Goal: Task Accomplishment & Management: Complete application form

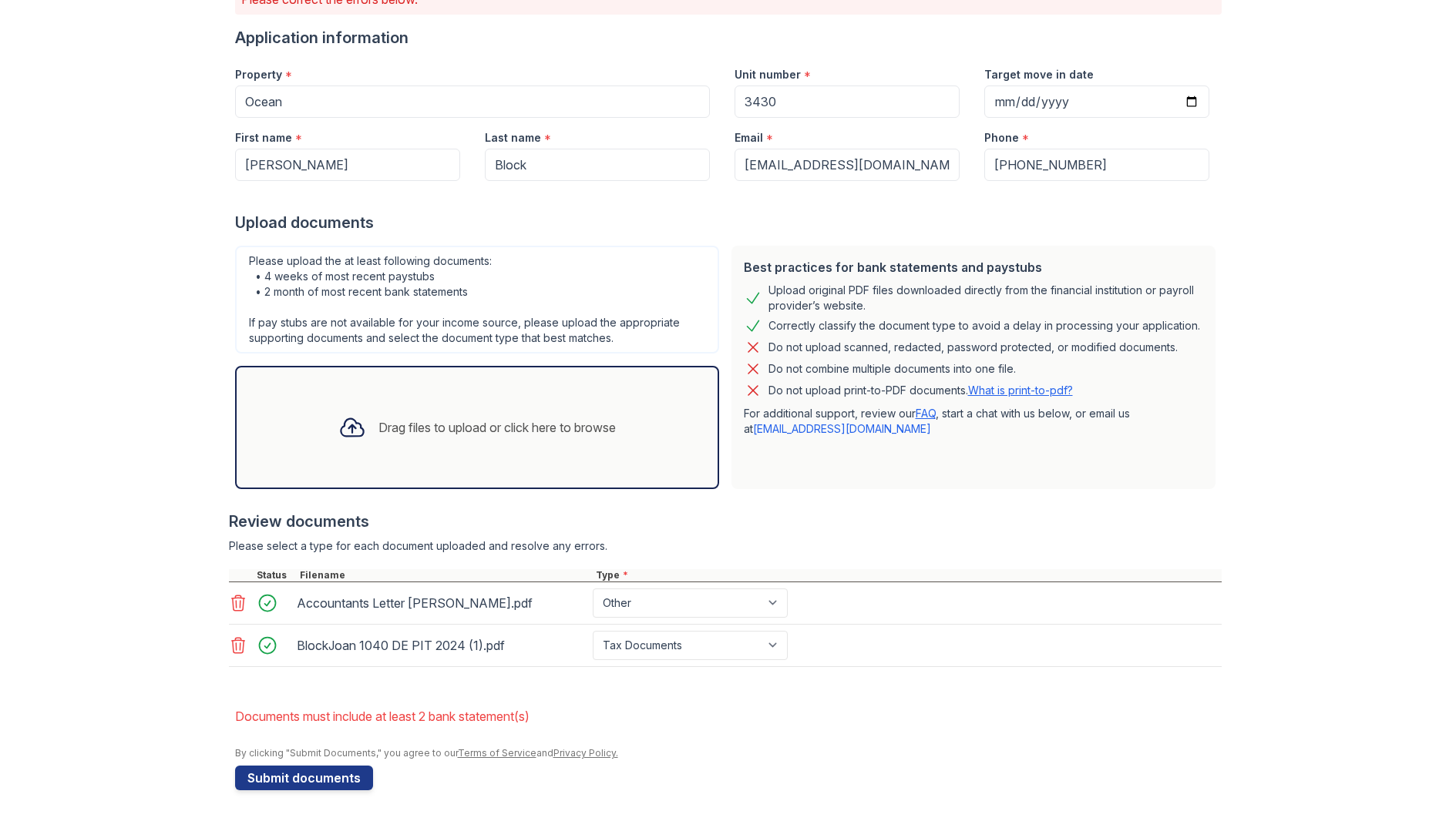
scroll to position [146, 0]
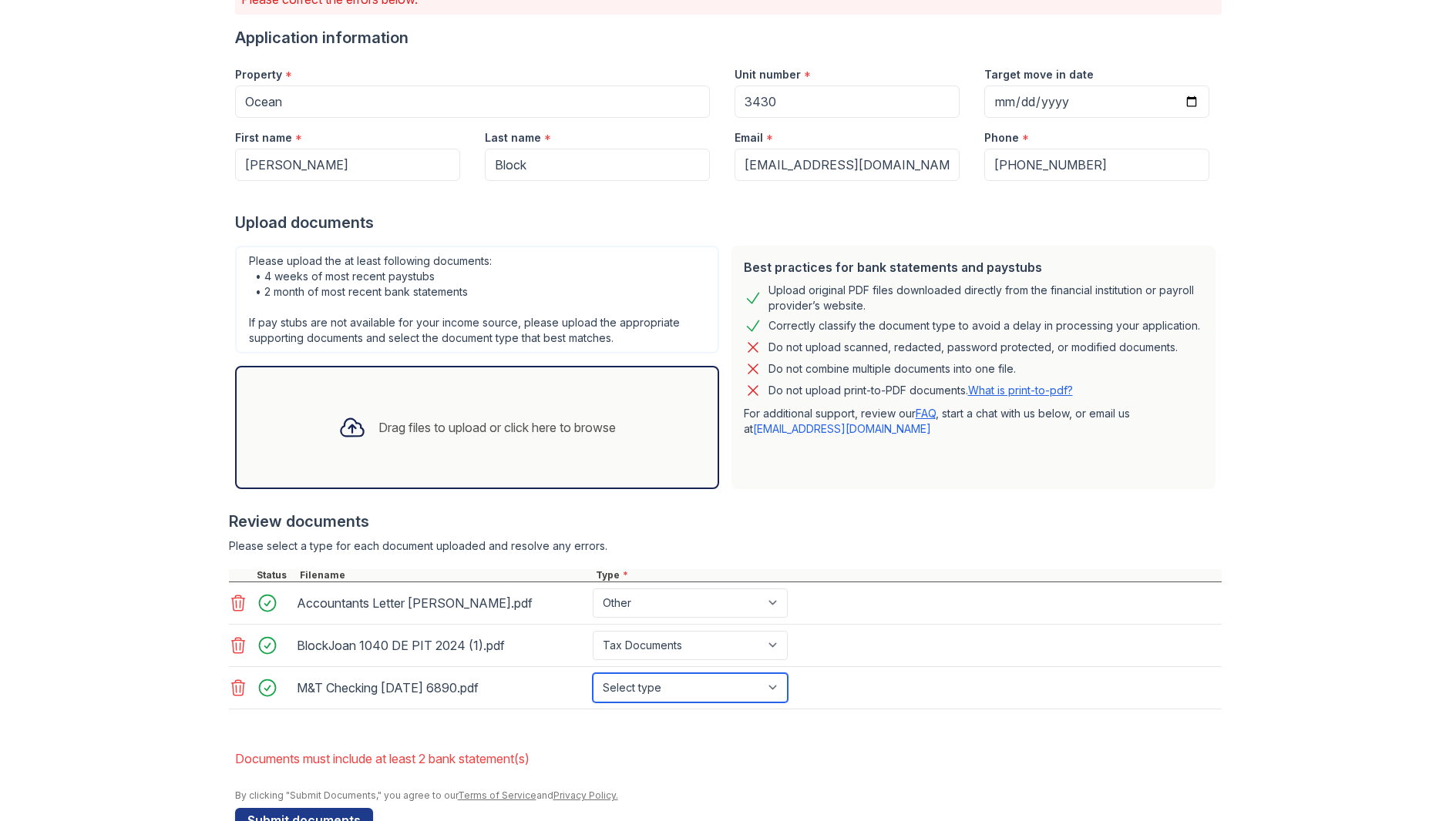
select select "bank_statement"
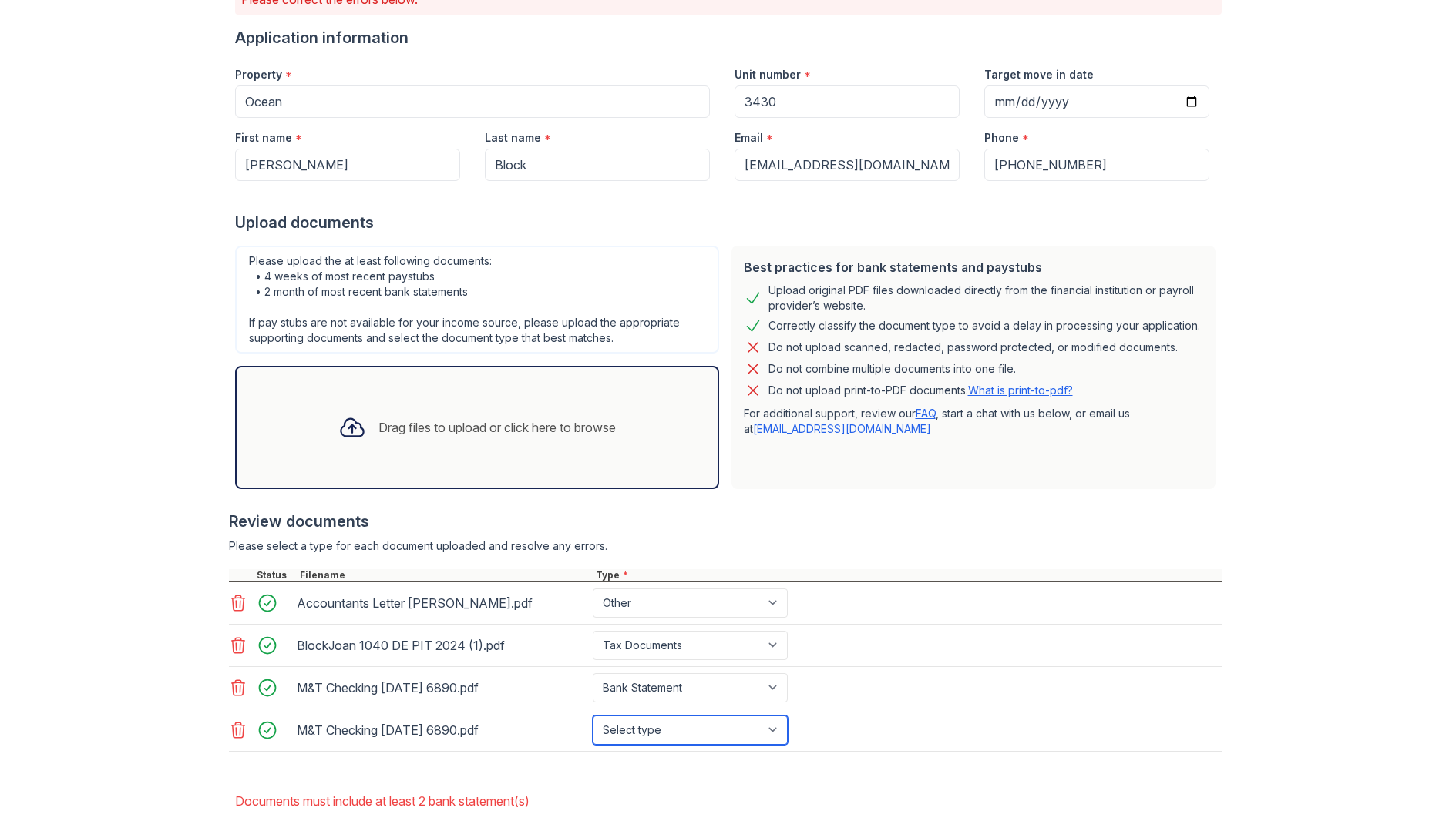
select select "bank_statement"
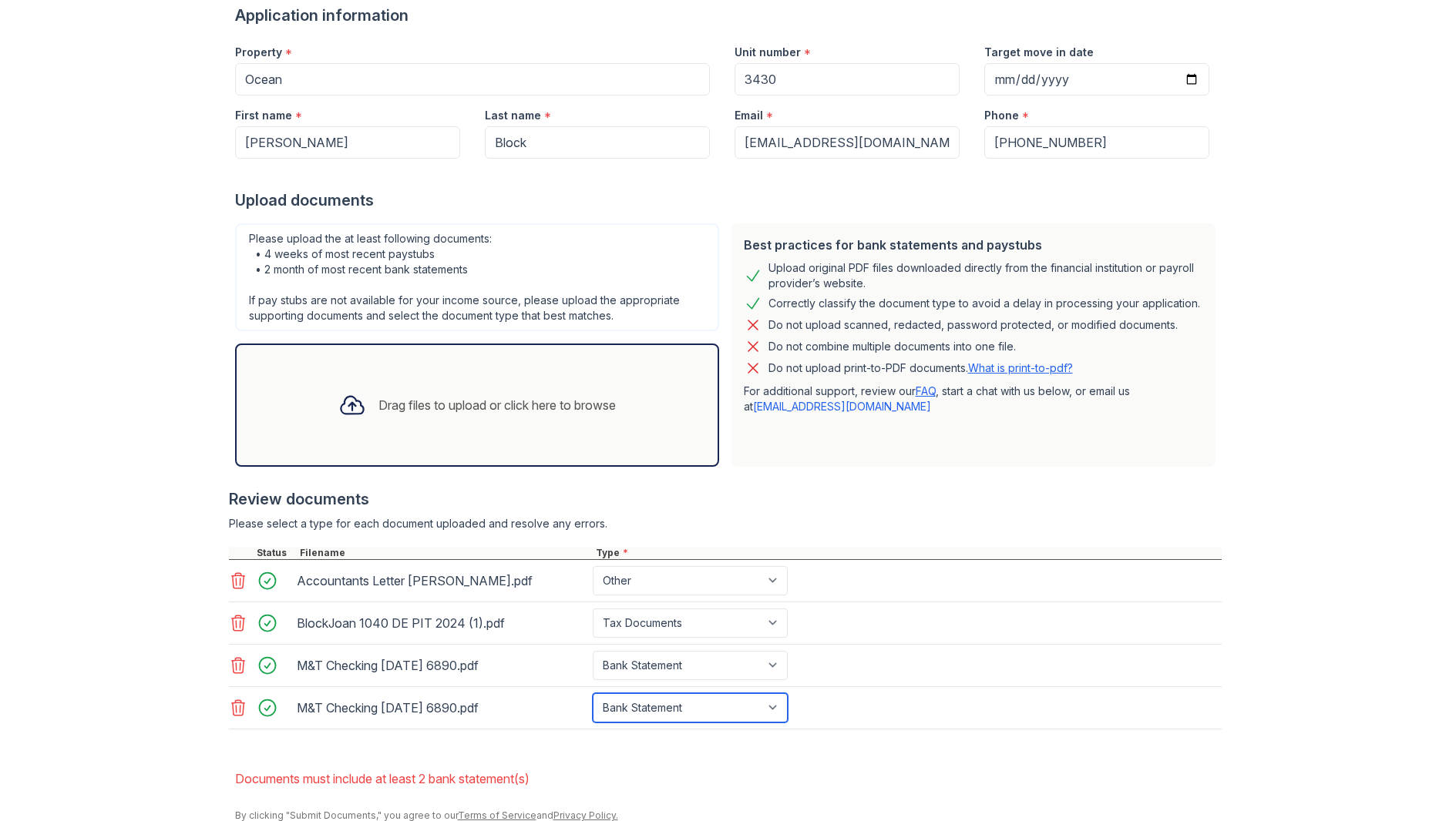
scroll to position [169, 0]
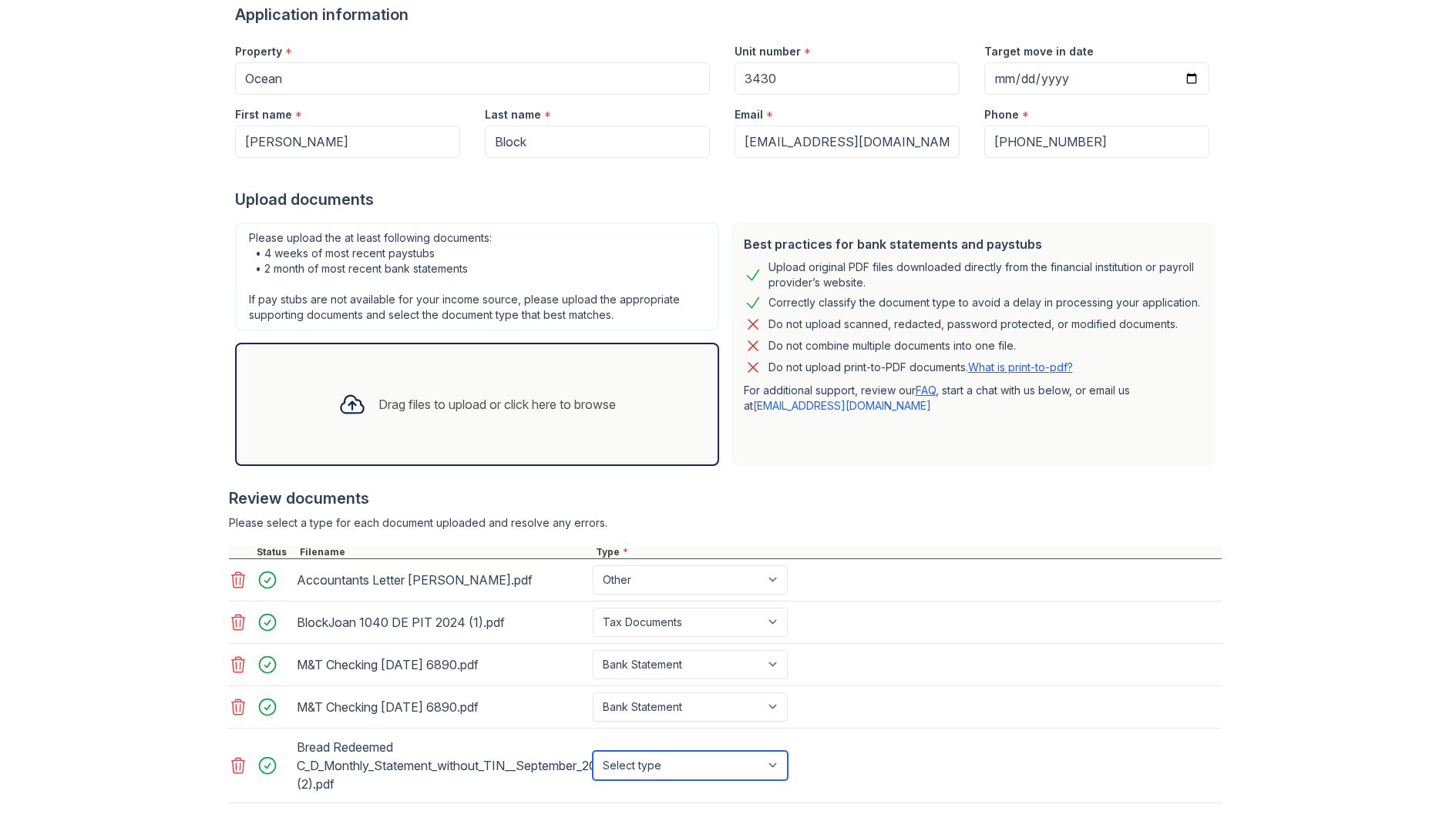
select select "investment_account_statement"
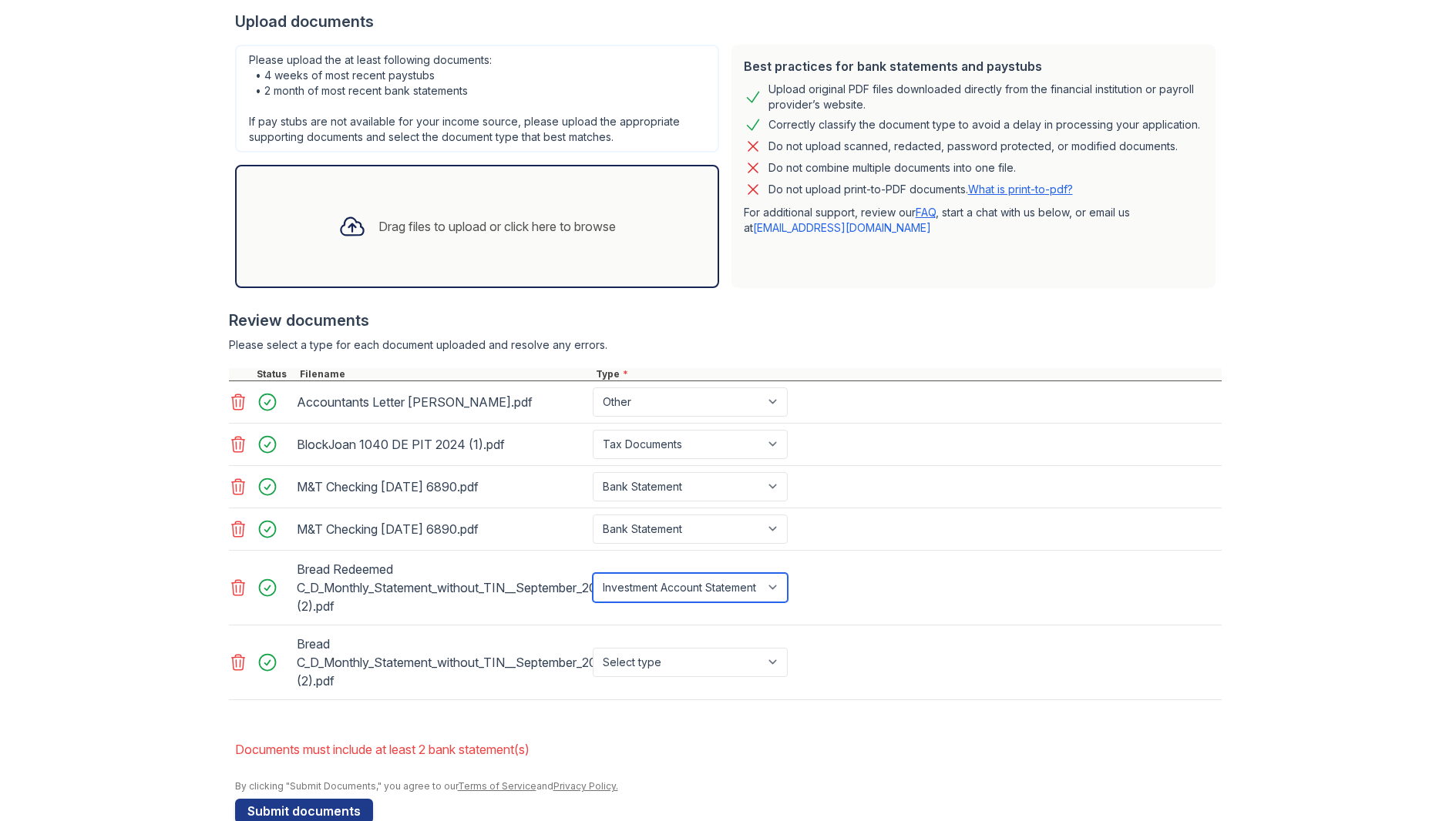
scroll to position [350, 0]
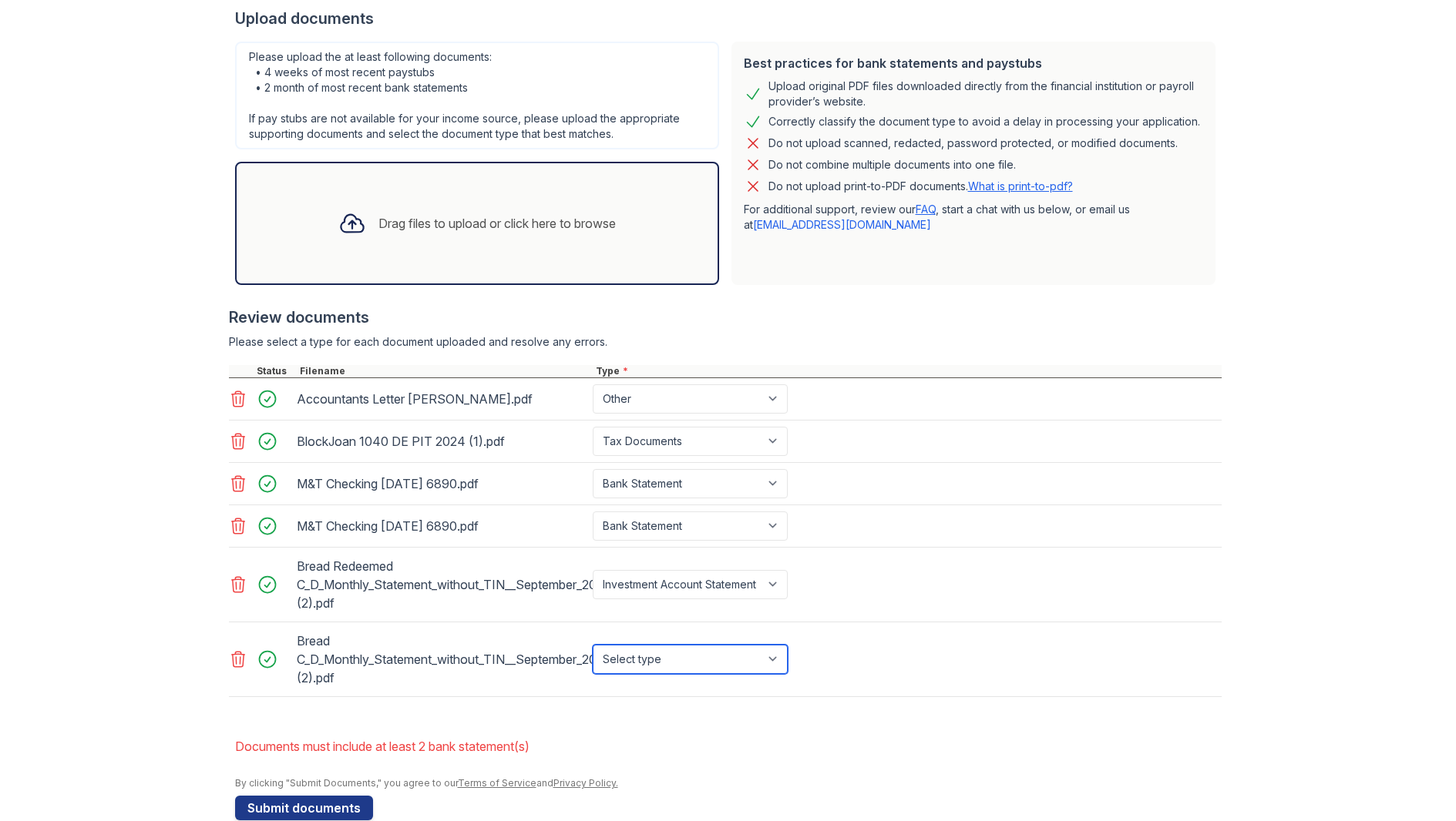
select select "investment_account_statement"
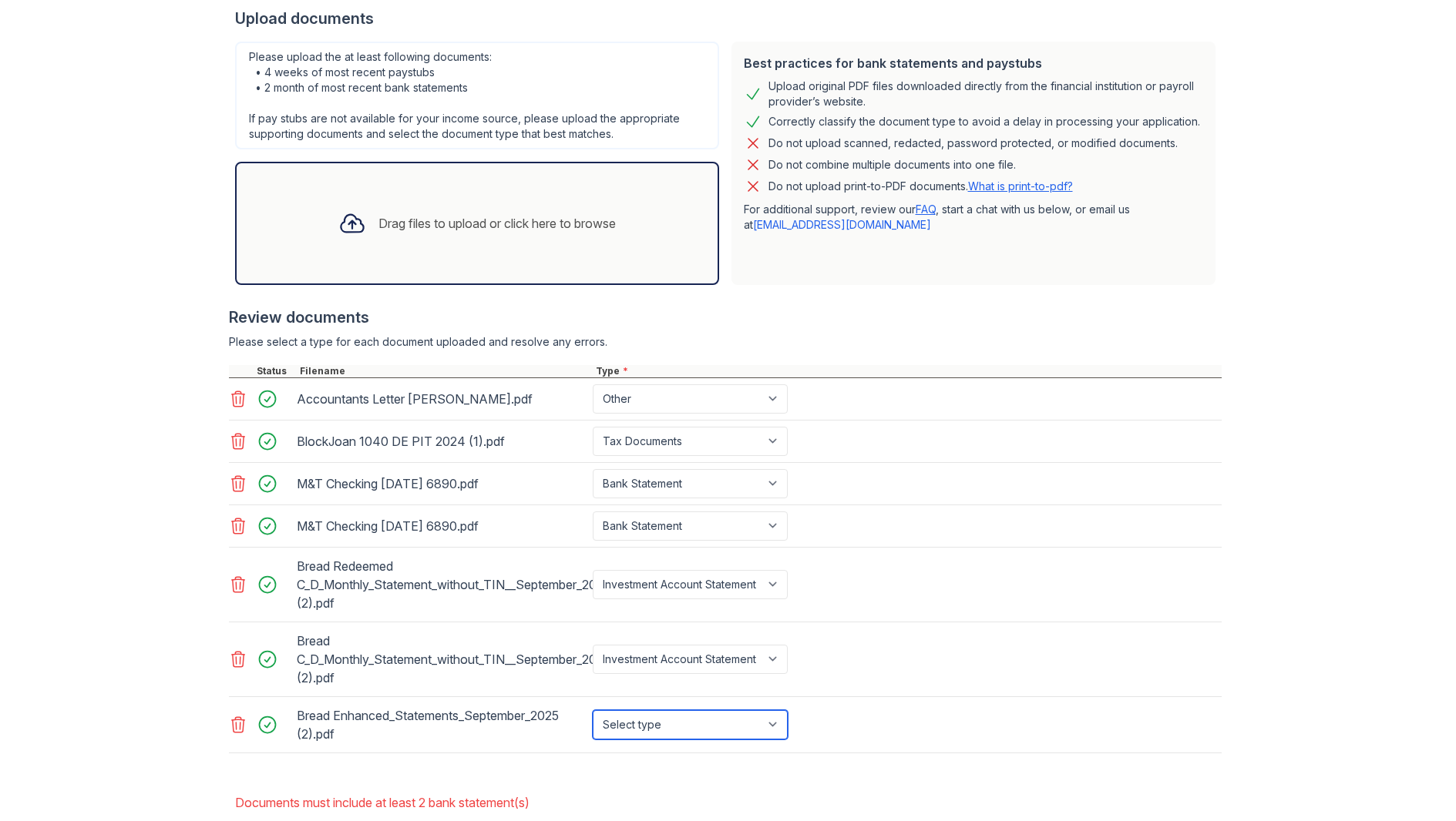
select select "investment_account_statement"
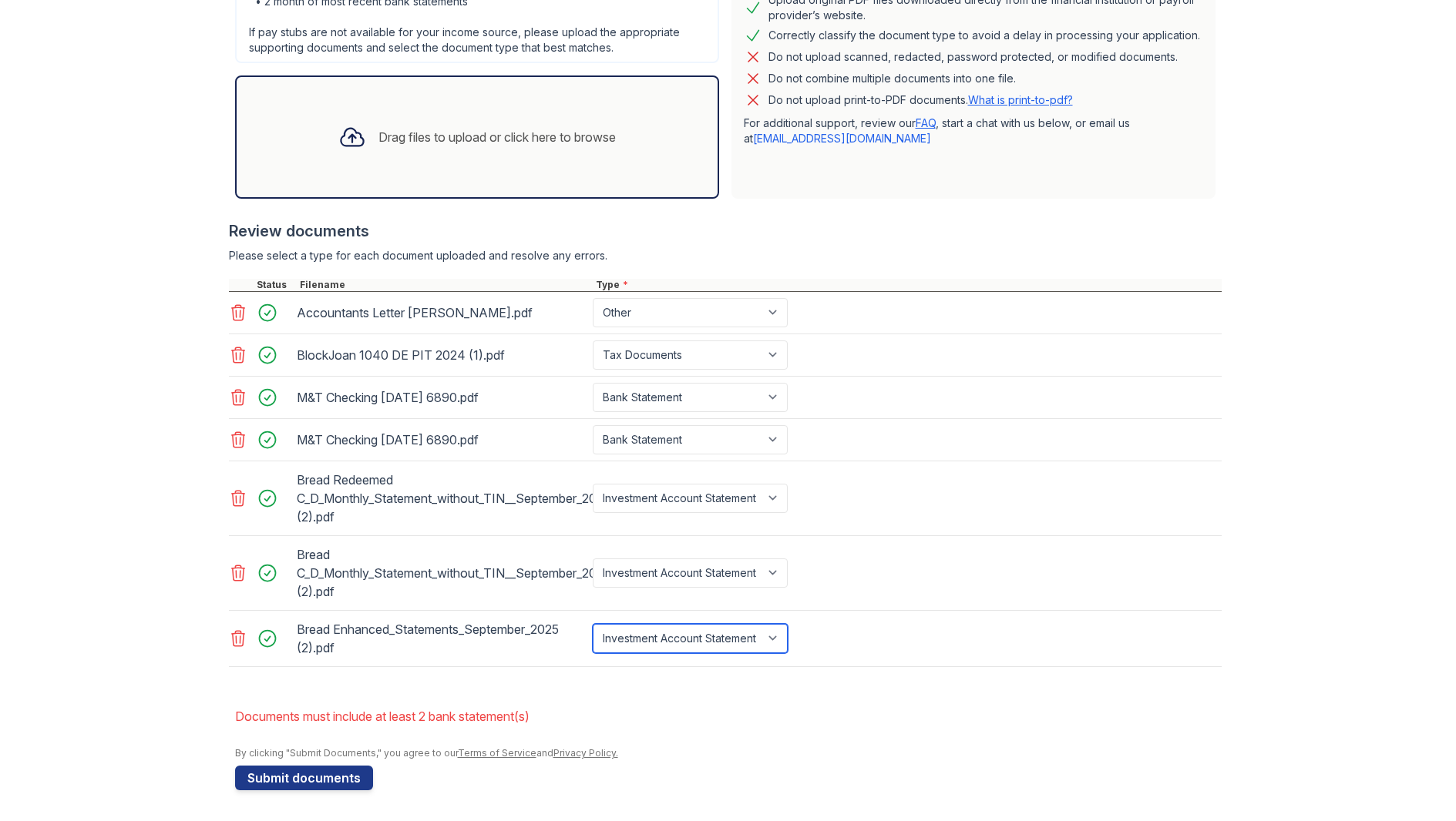
scroll to position [436, 0]
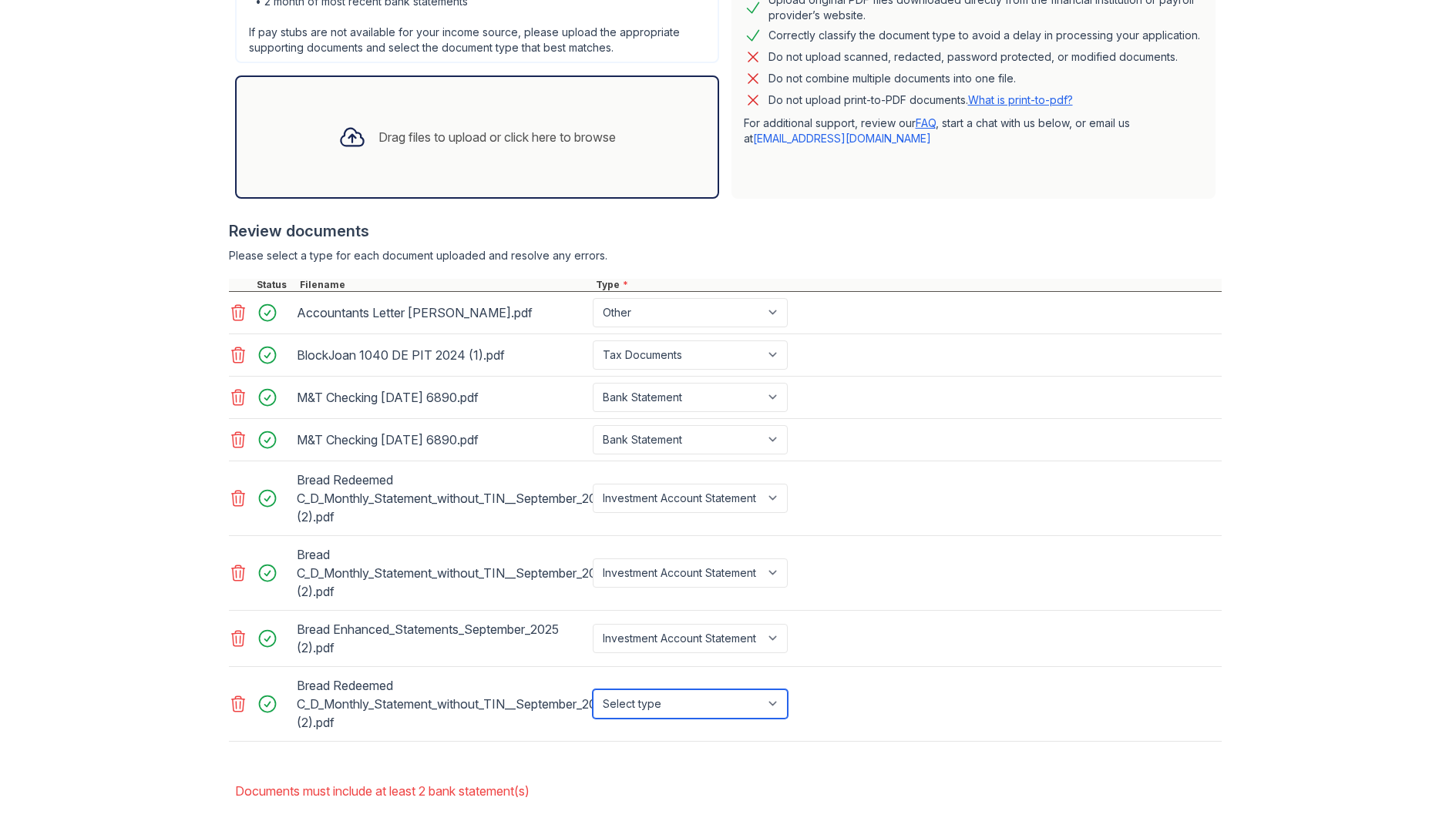
select select "investment_account_statement"
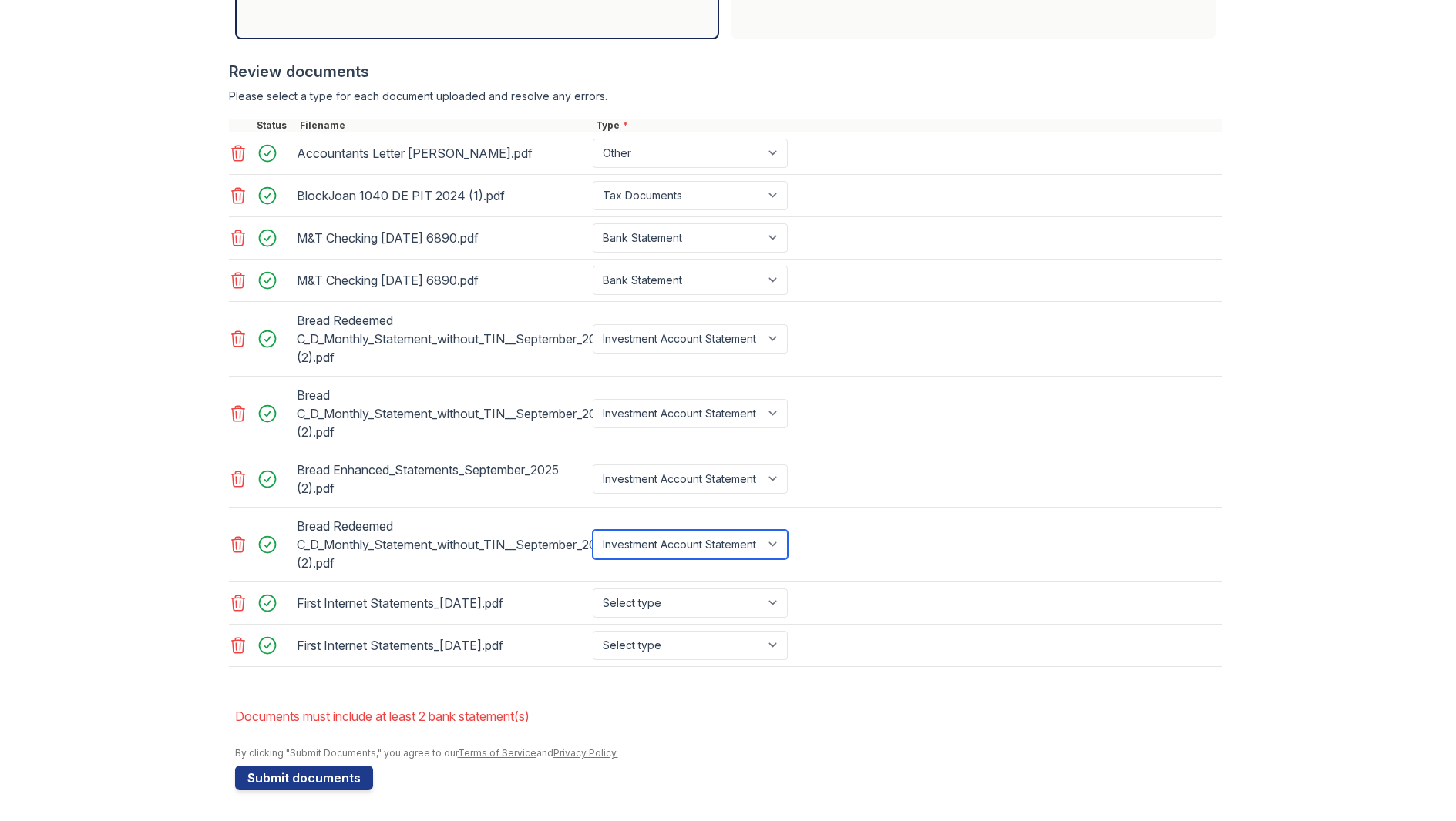
scroll to position [596, 0]
click at [233, 643] on icon at bounding box center [237, 645] width 13 height 15
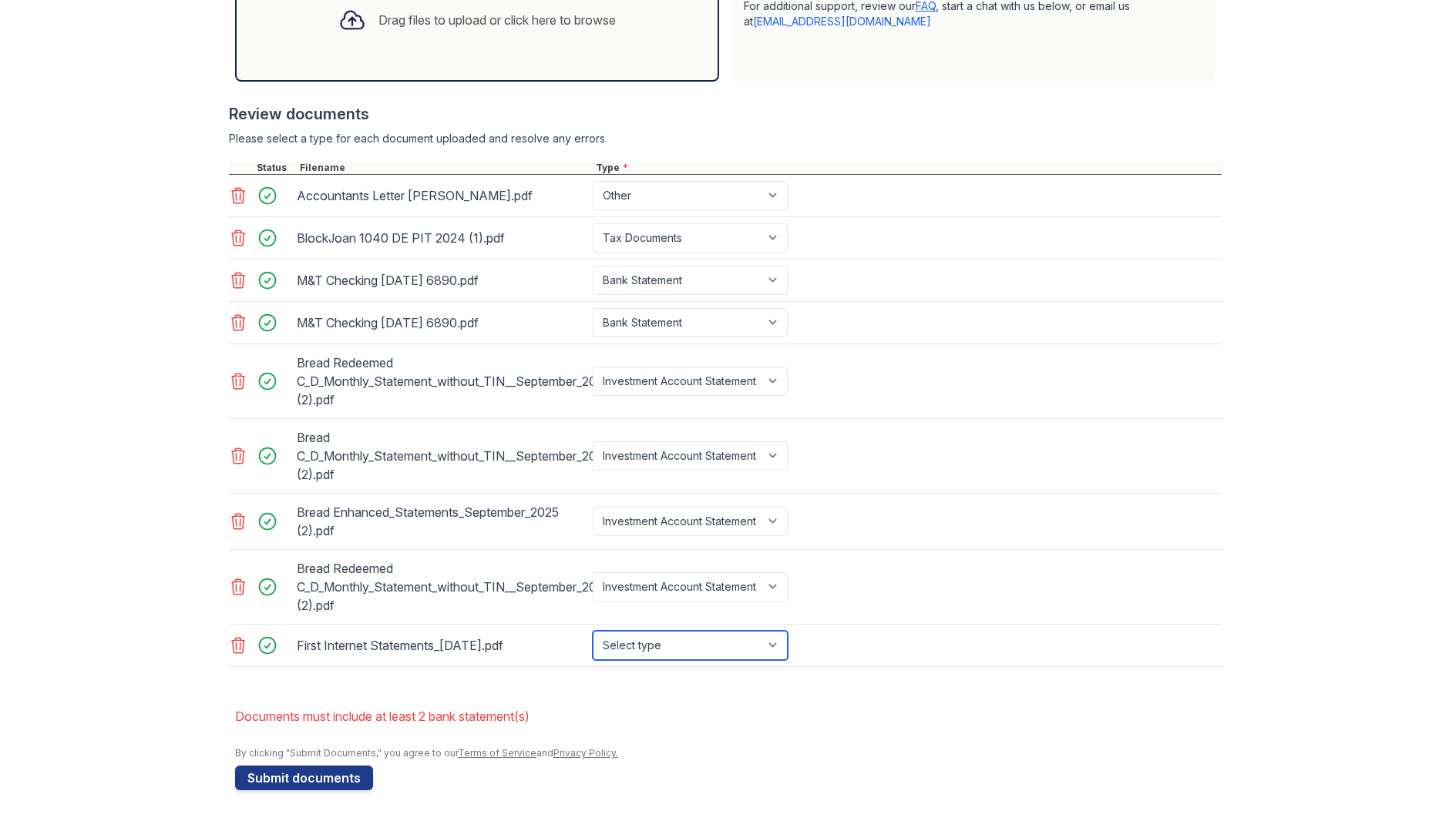
select select "investment_account_statement"
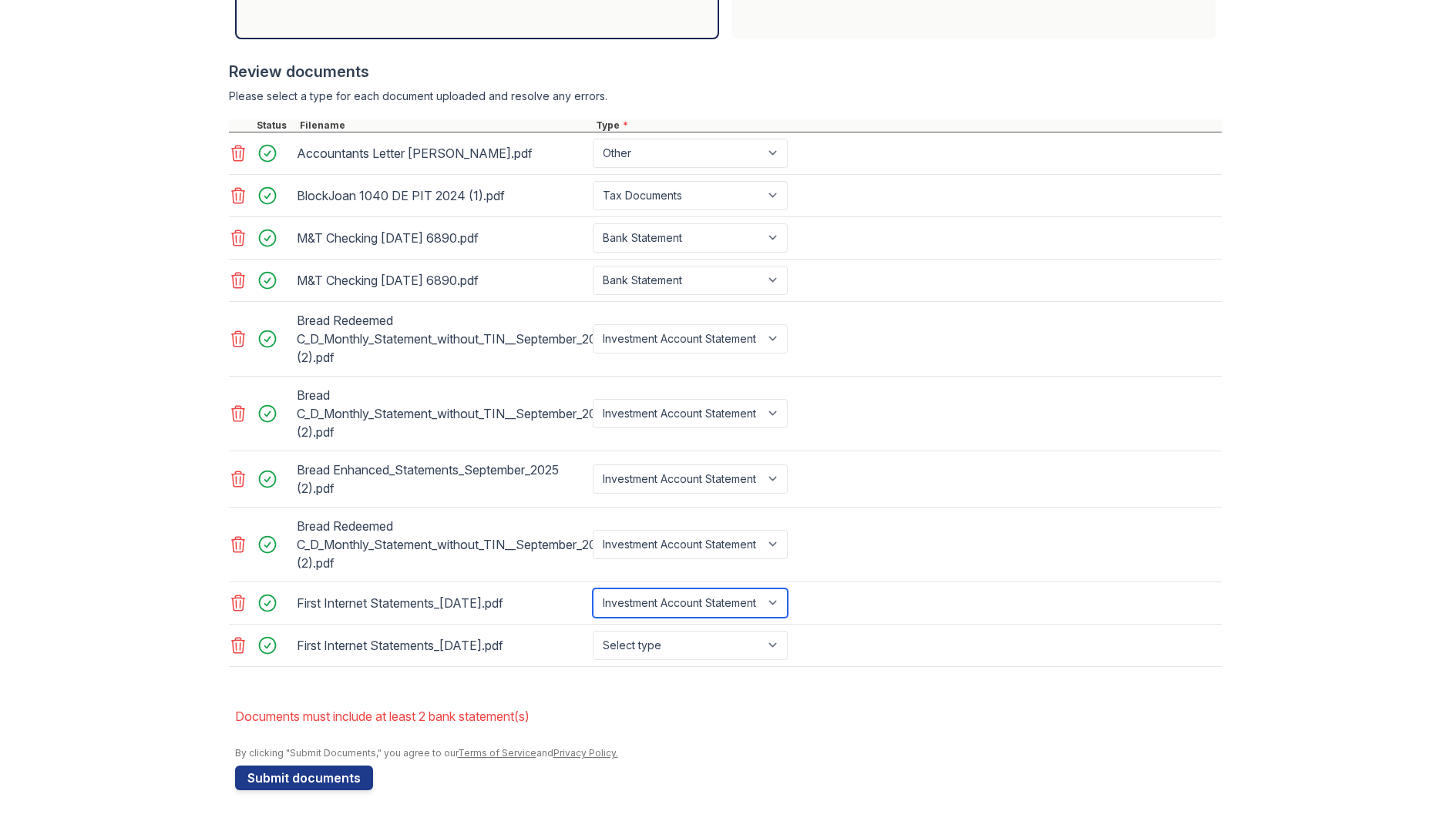
scroll to position [596, 0]
select select "investment_account_statement"
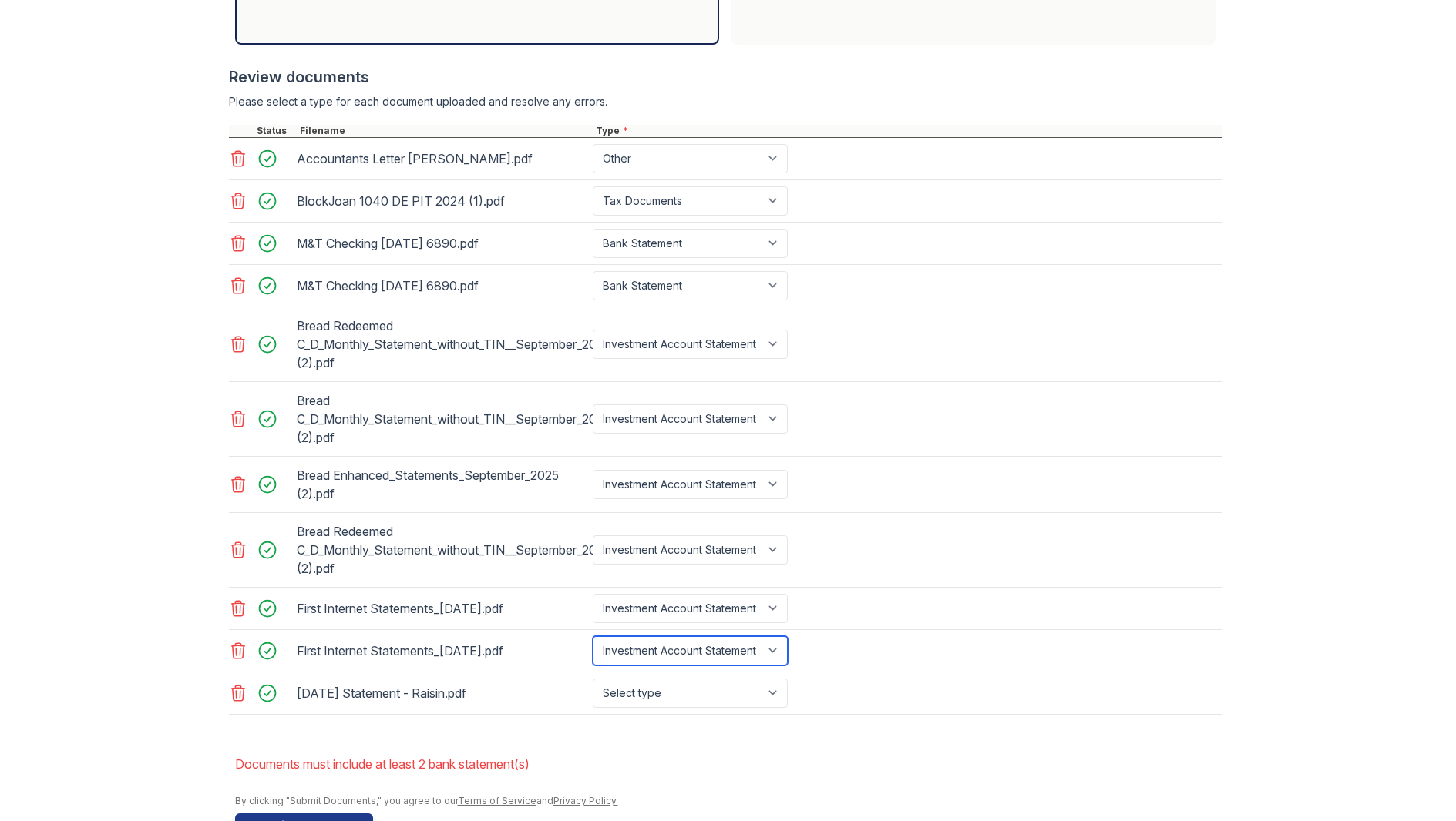
scroll to position [595, 0]
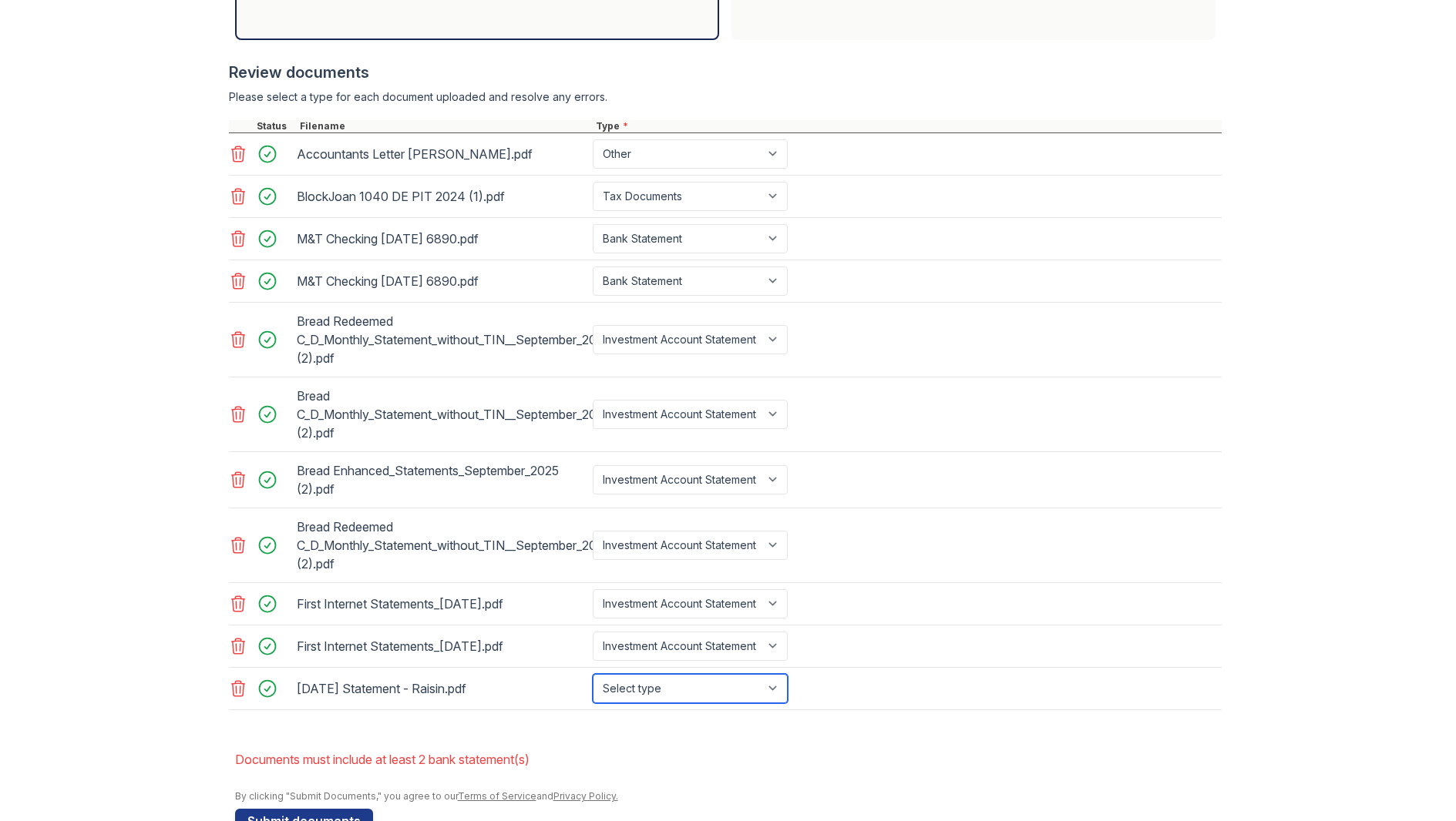
select select "investment_account_statement"
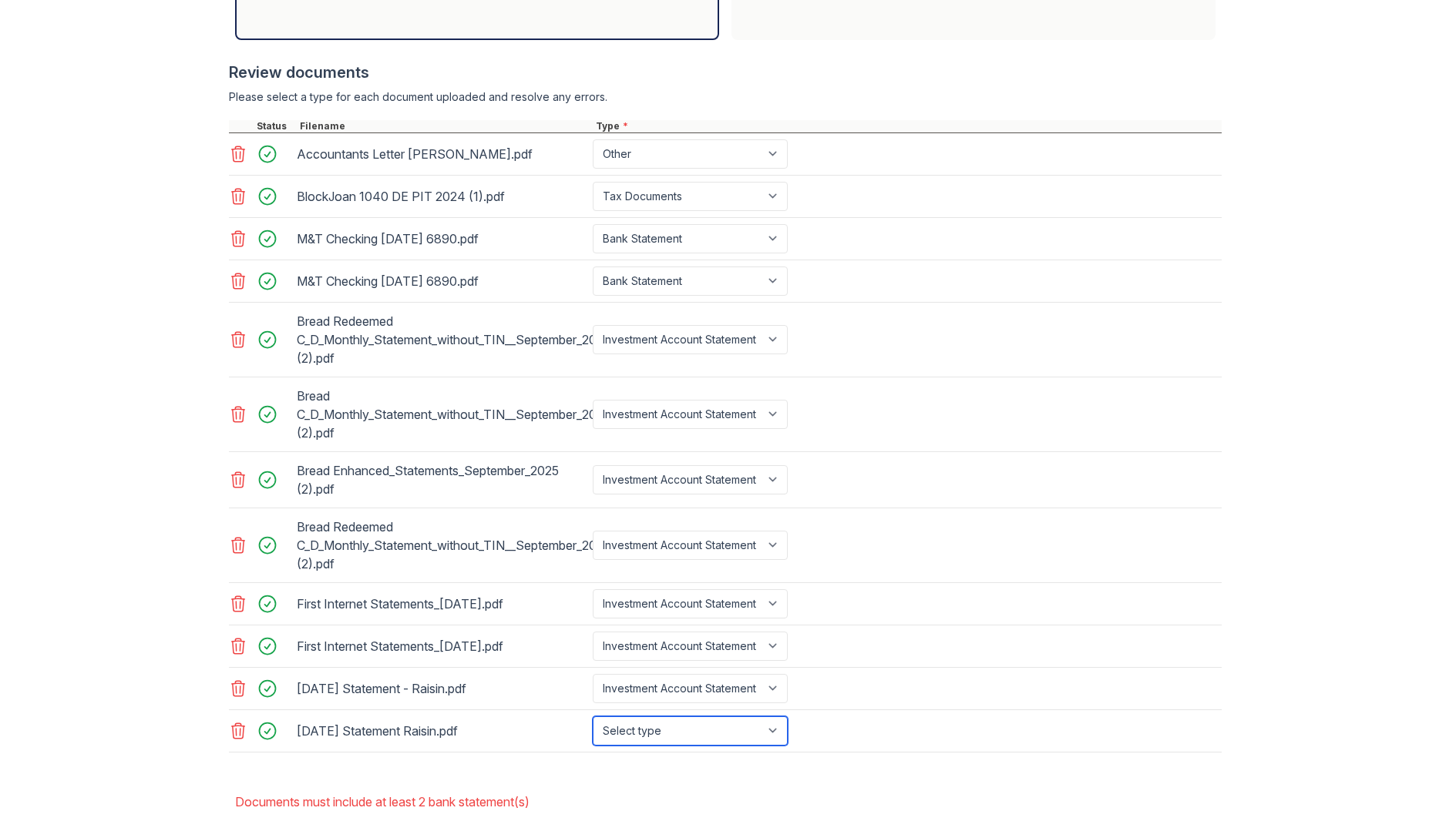
select select "investment_account_statement"
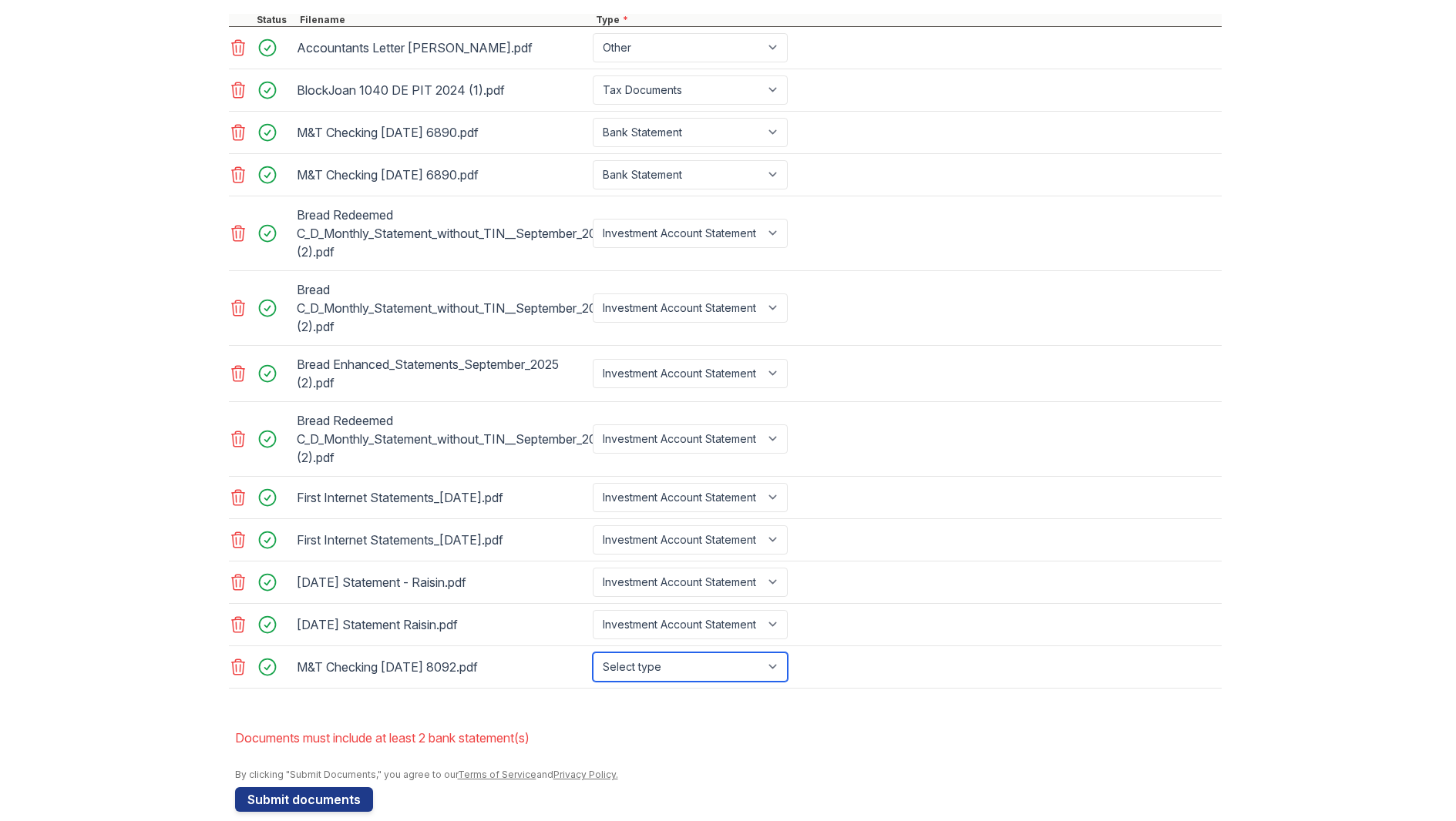
scroll to position [699, 0]
select select "bank_statement"
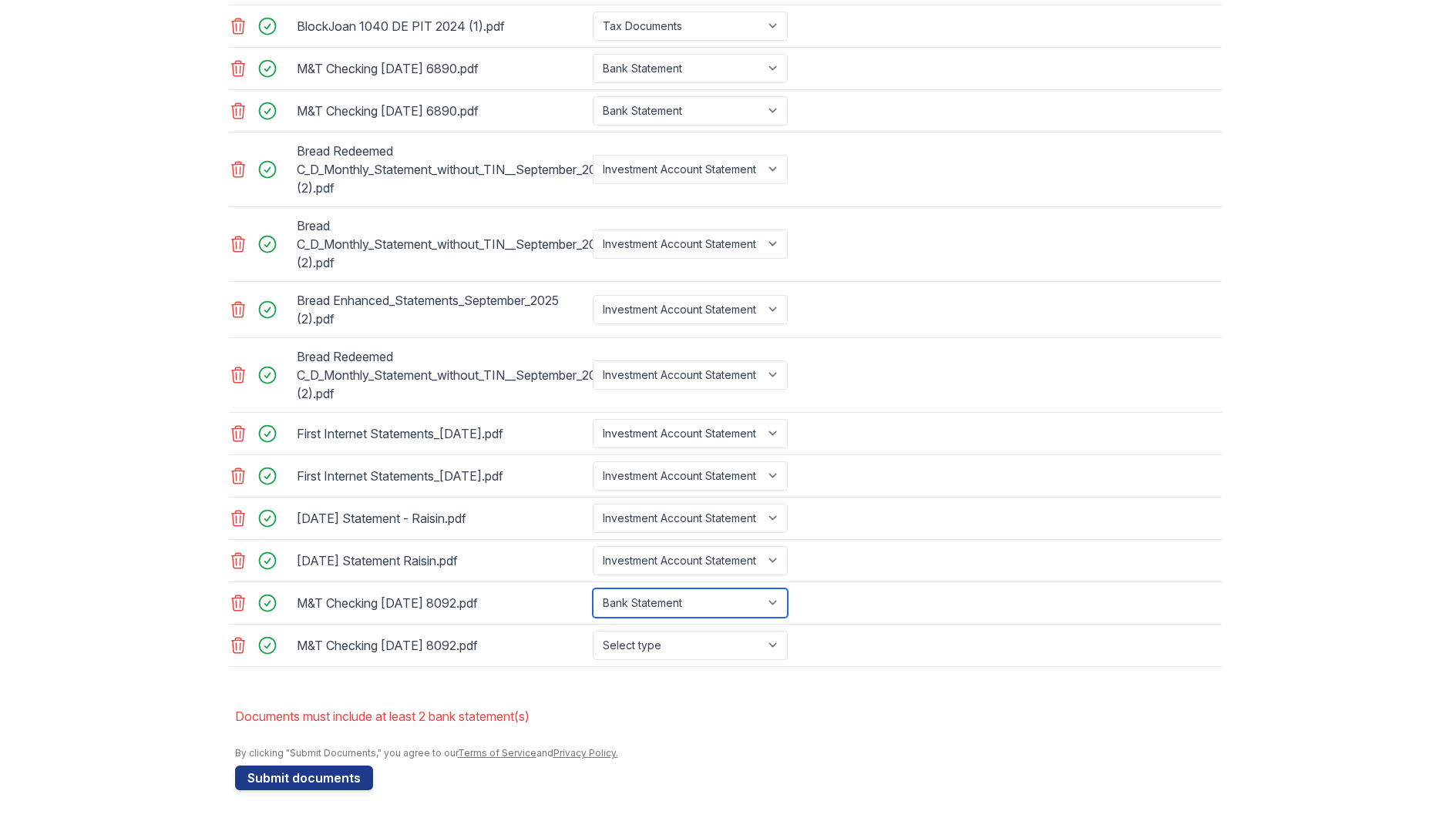
scroll to position [765, 0]
select select "bank_statement"
click at [311, 774] on button "Submit documents" at bounding box center [304, 778] width 138 height 25
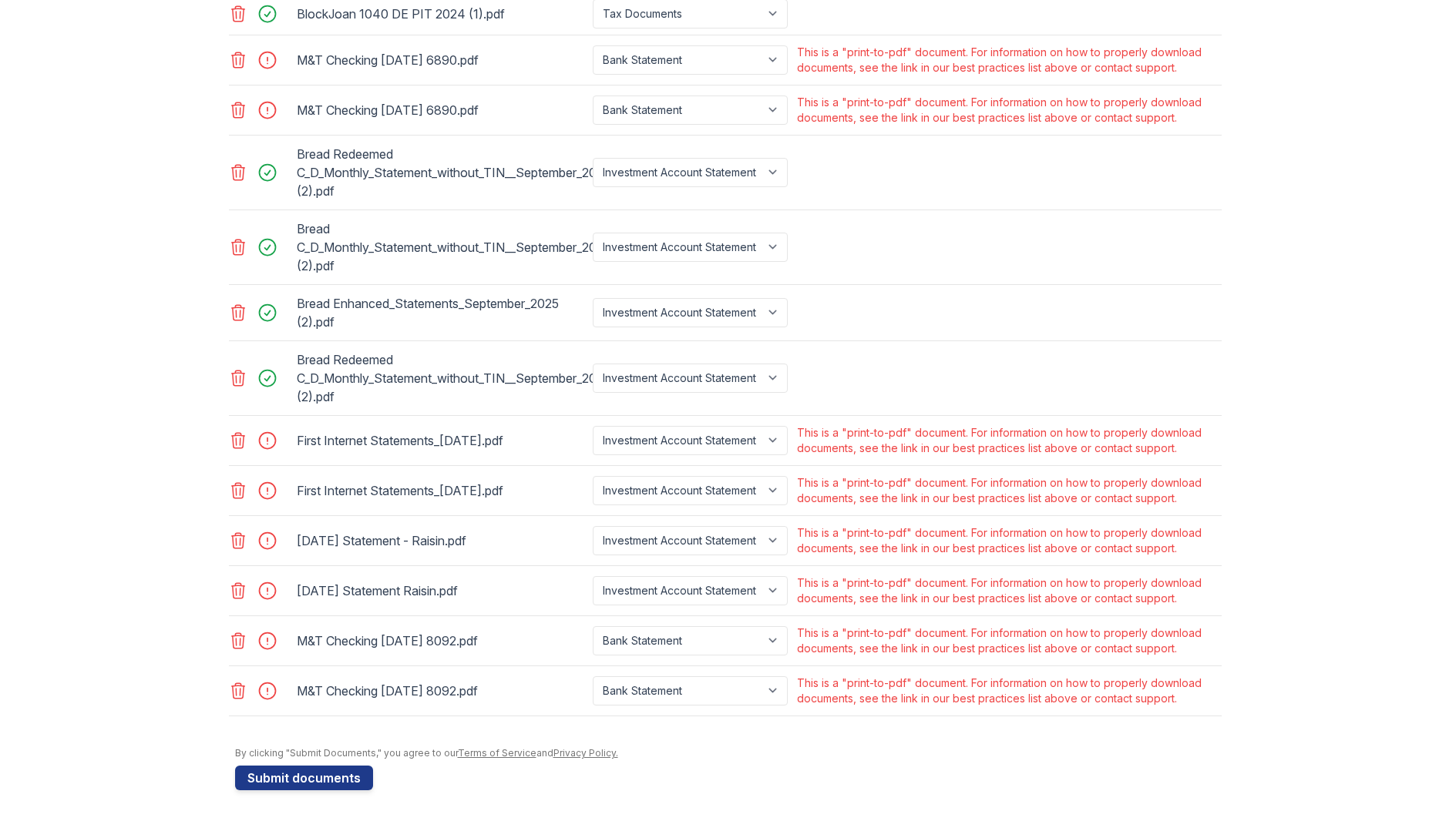
scroll to position [778, 0]
click at [868, 442] on div "This is a "print-to-pdf" document. For information on how to properly download …" at bounding box center [1008, 440] width 422 height 31
click at [237, 57] on icon at bounding box center [238, 59] width 19 height 19
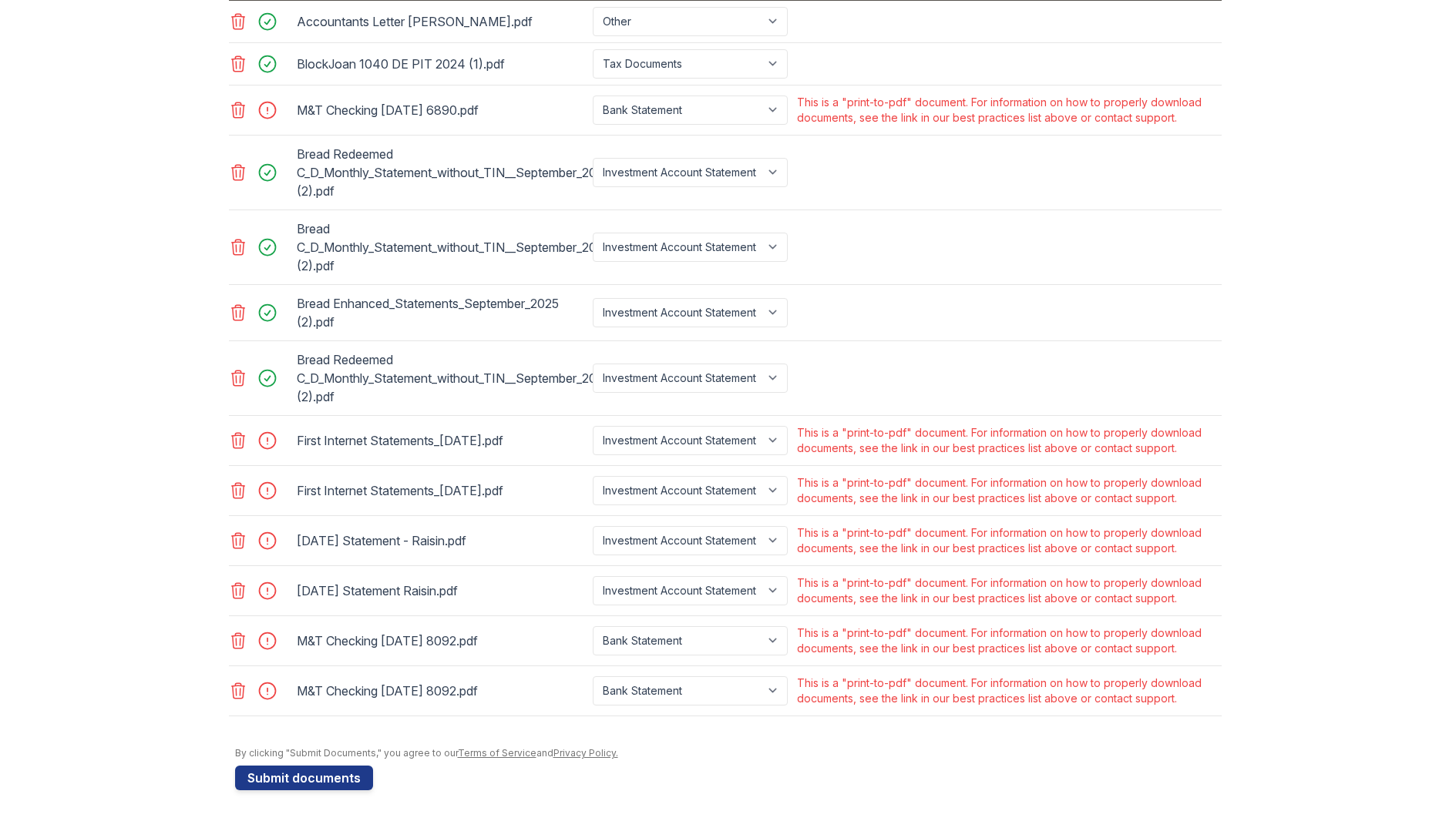
scroll to position [728, 0]
click at [240, 109] on icon at bounding box center [237, 109] width 13 height 15
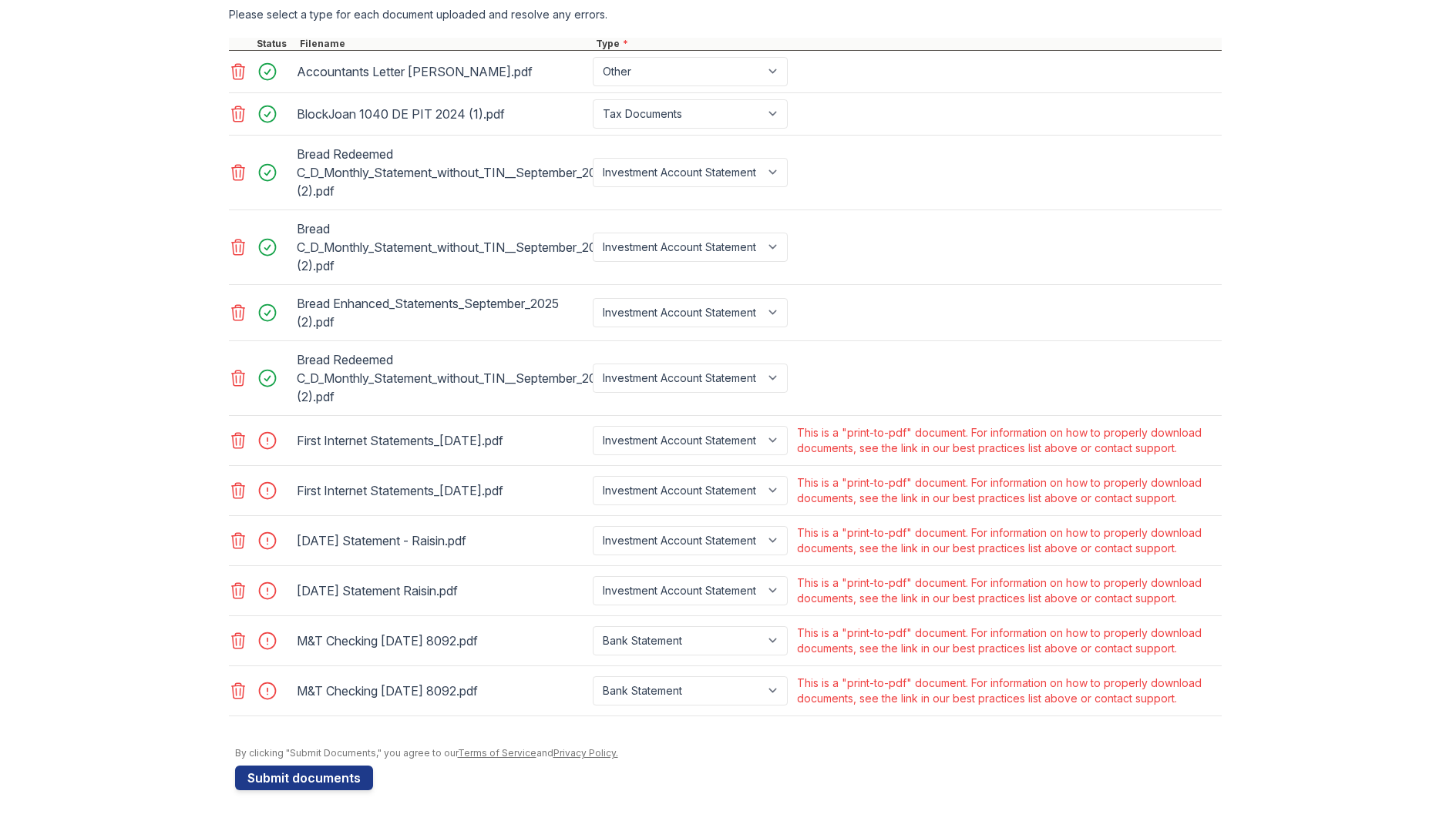
scroll to position [0, 0]
click at [237, 640] on icon at bounding box center [238, 641] width 19 height 19
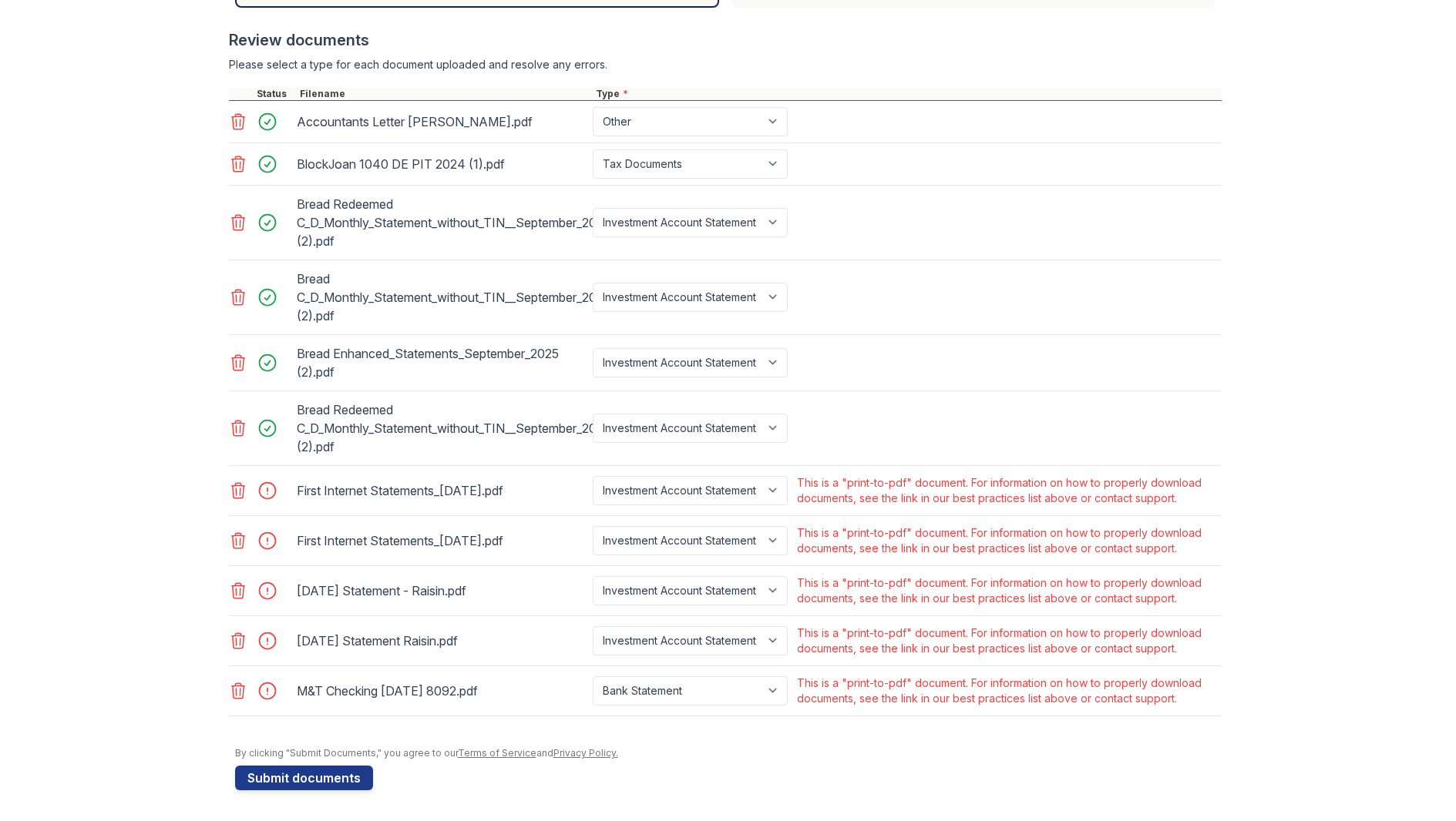
scroll to position [628, 0]
click at [237, 688] on icon at bounding box center [238, 691] width 19 height 19
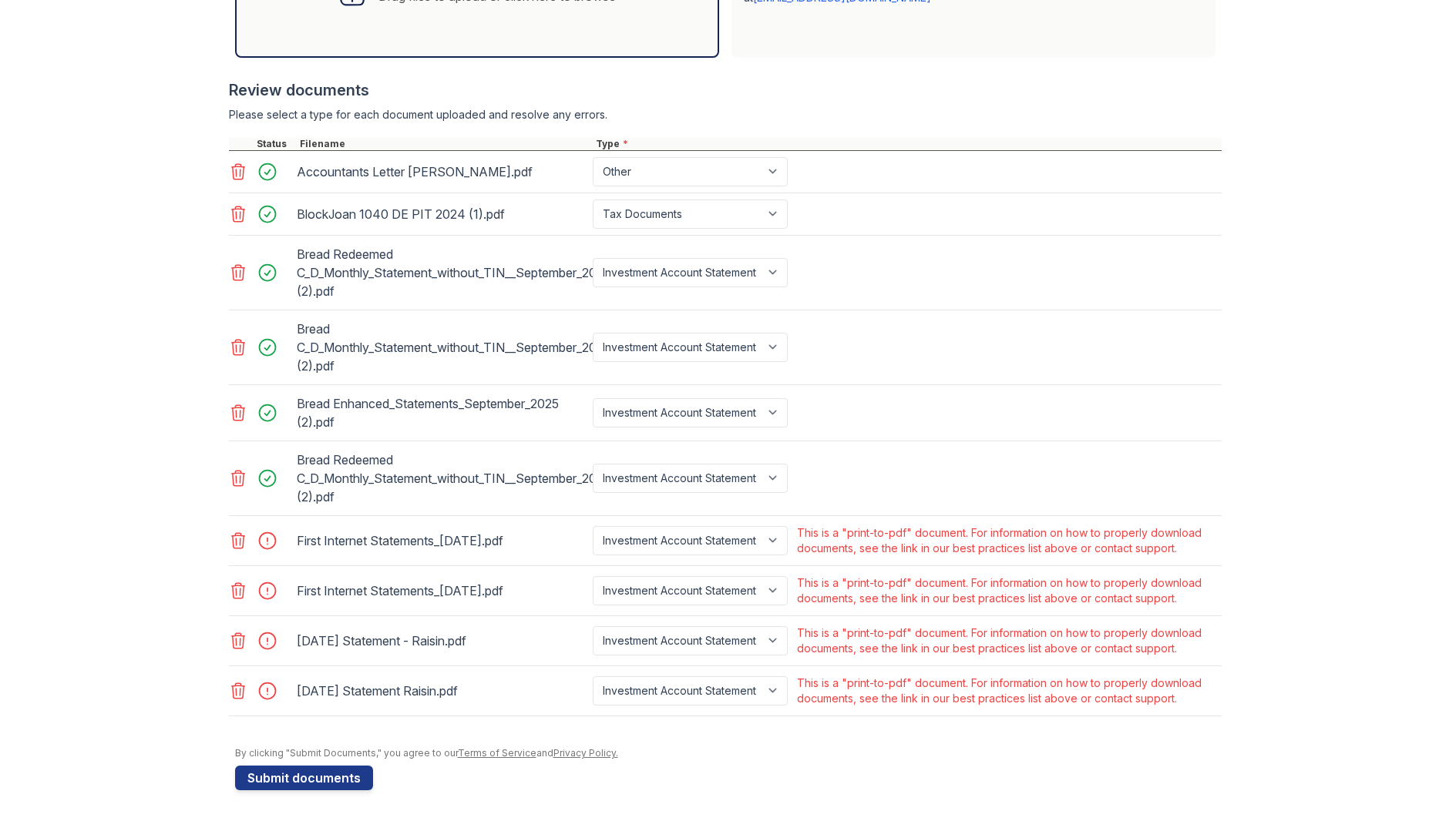
scroll to position [577, 0]
click at [239, 537] on icon at bounding box center [238, 541] width 19 height 19
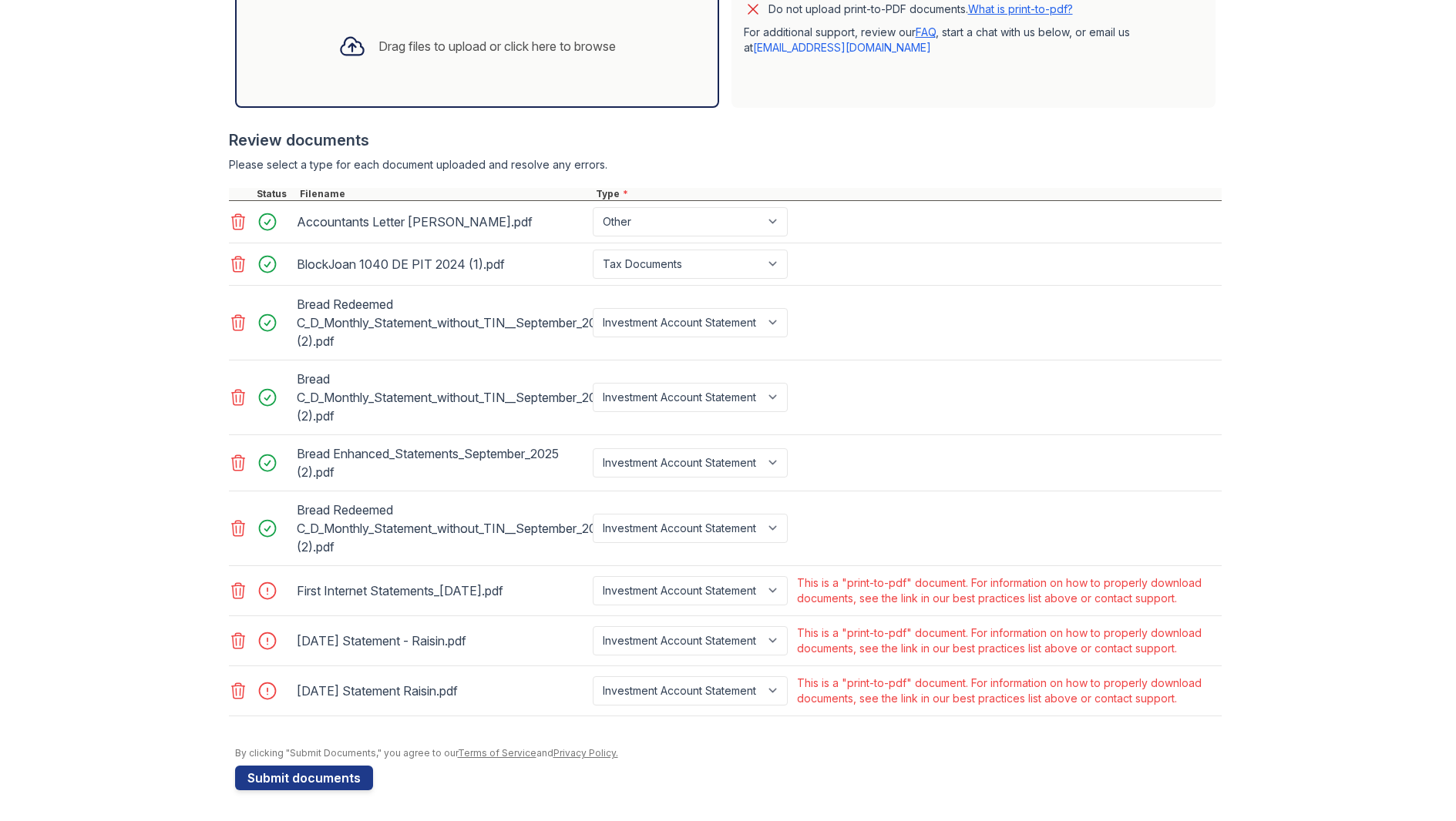
click at [236, 589] on icon at bounding box center [237, 590] width 13 height 15
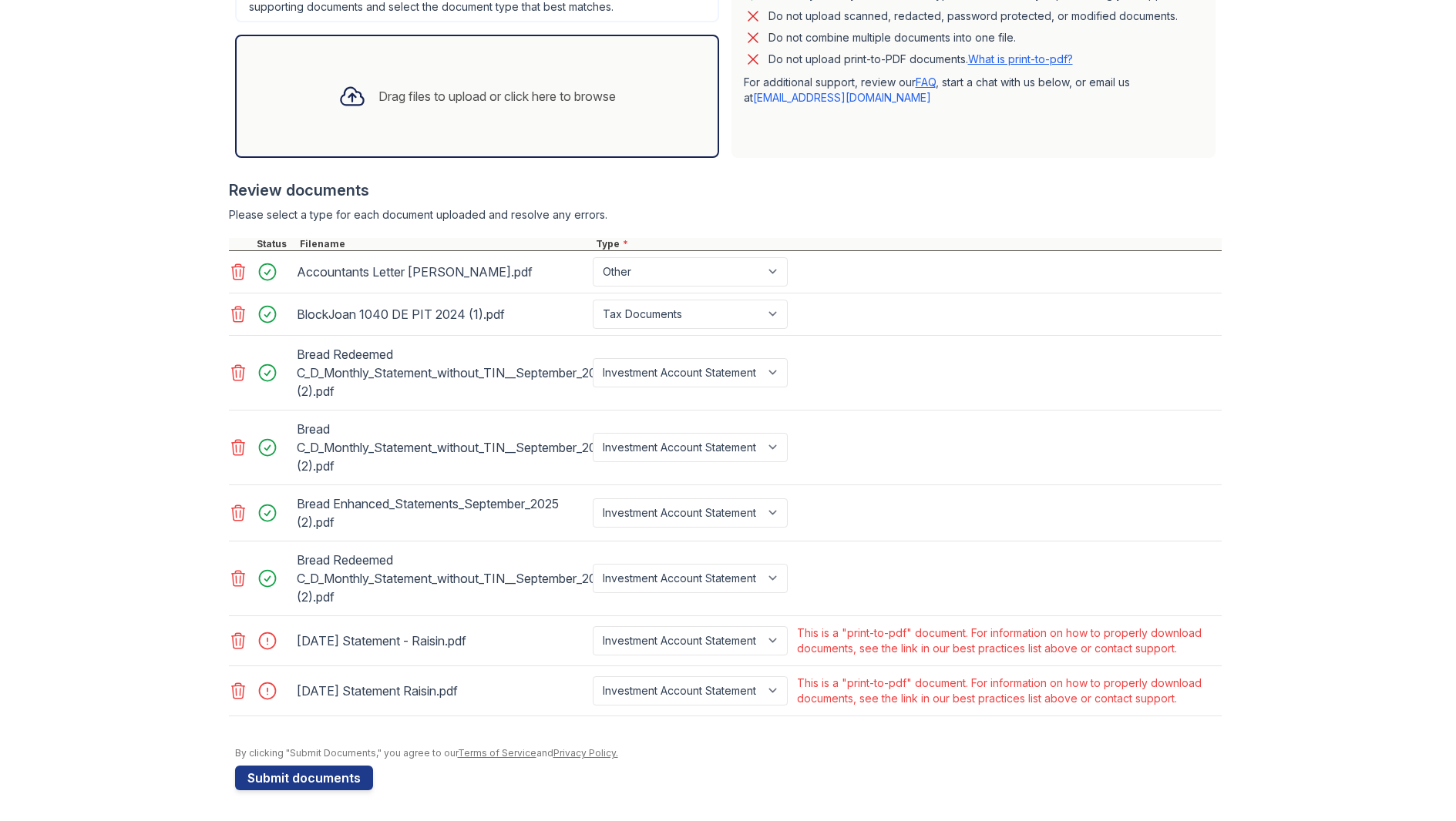
scroll to position [477, 0]
click at [236, 640] on icon at bounding box center [237, 641] width 13 height 15
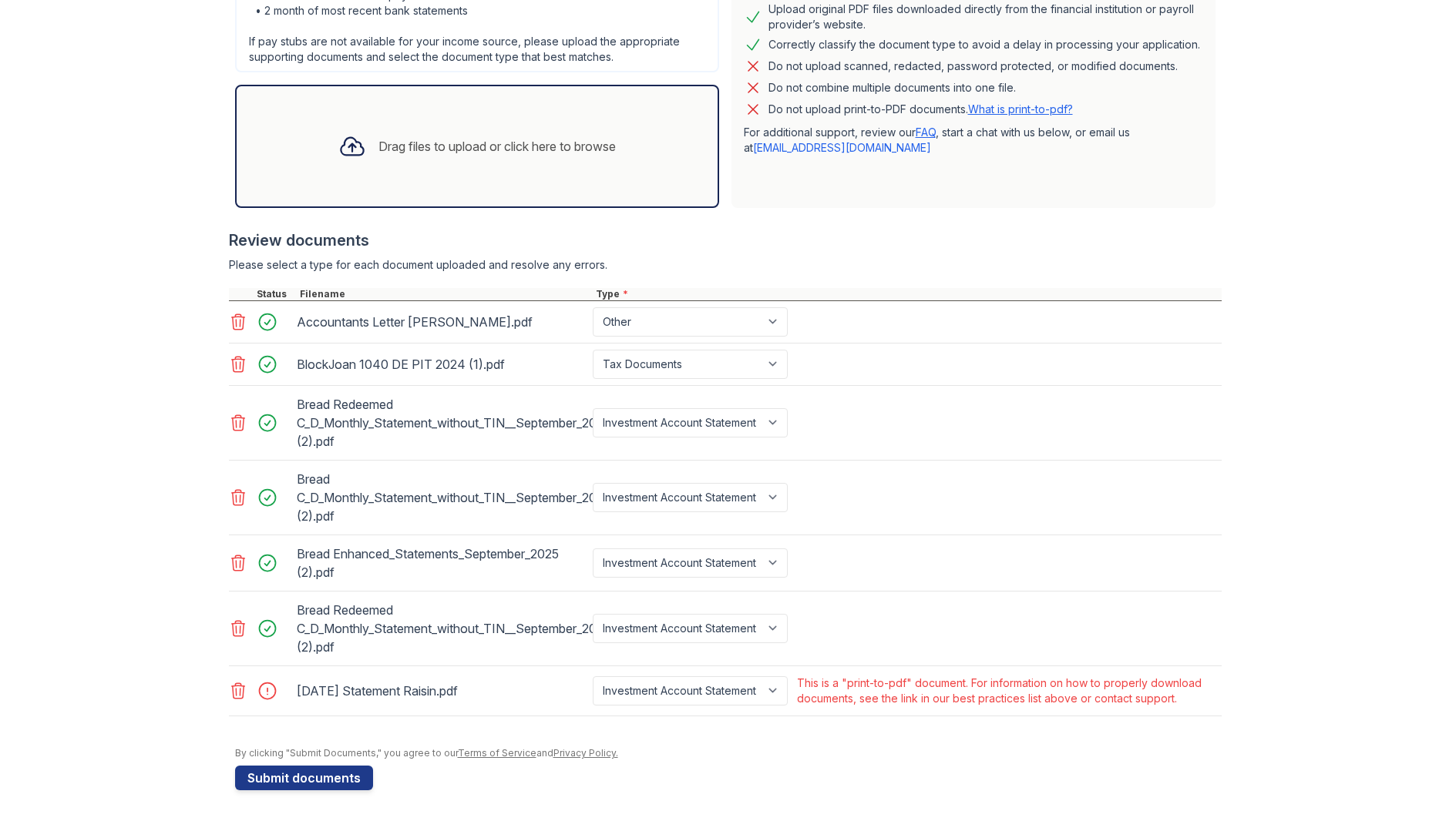
click at [241, 690] on icon at bounding box center [238, 691] width 19 height 19
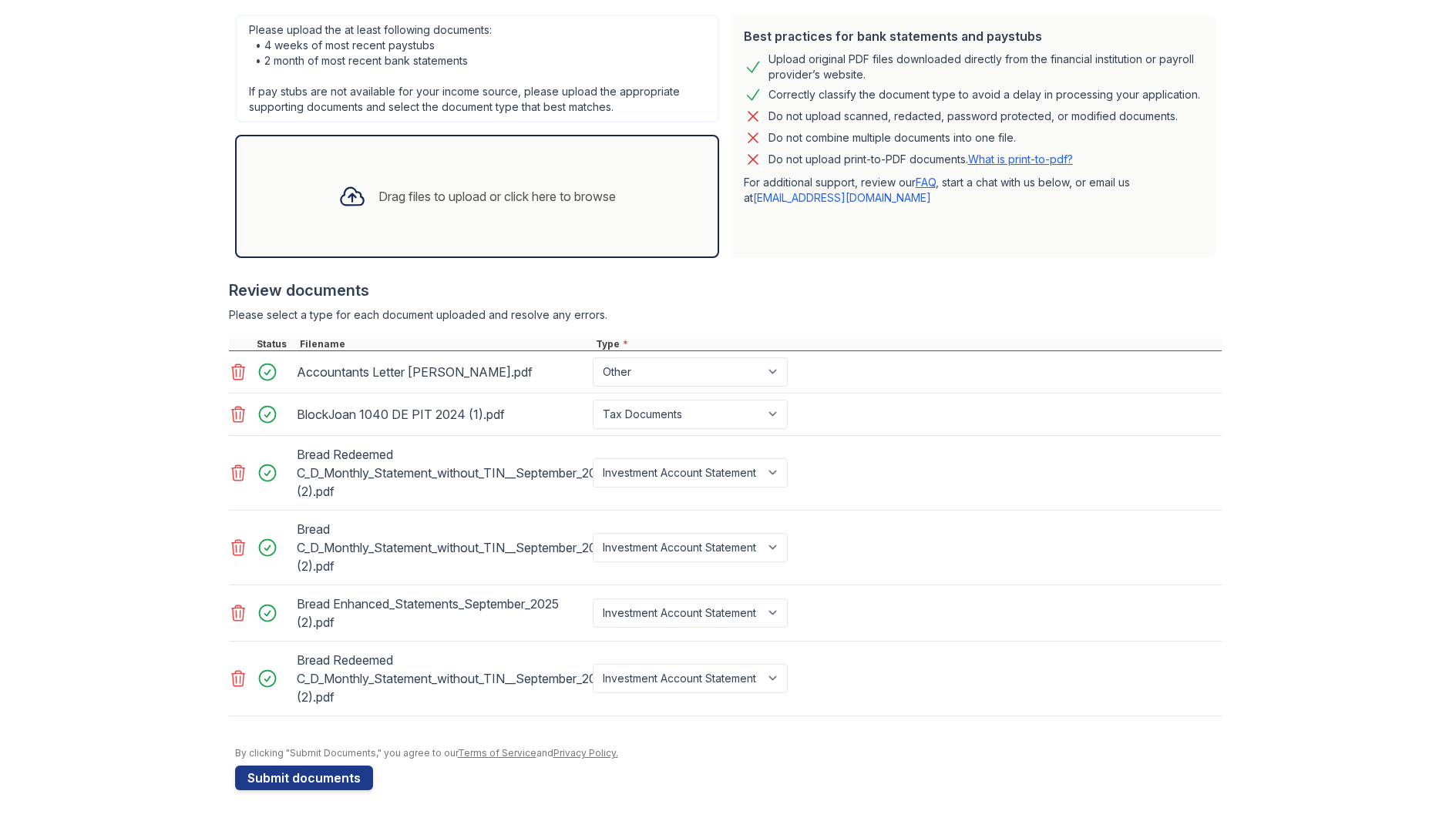
scroll to position [377, 0]
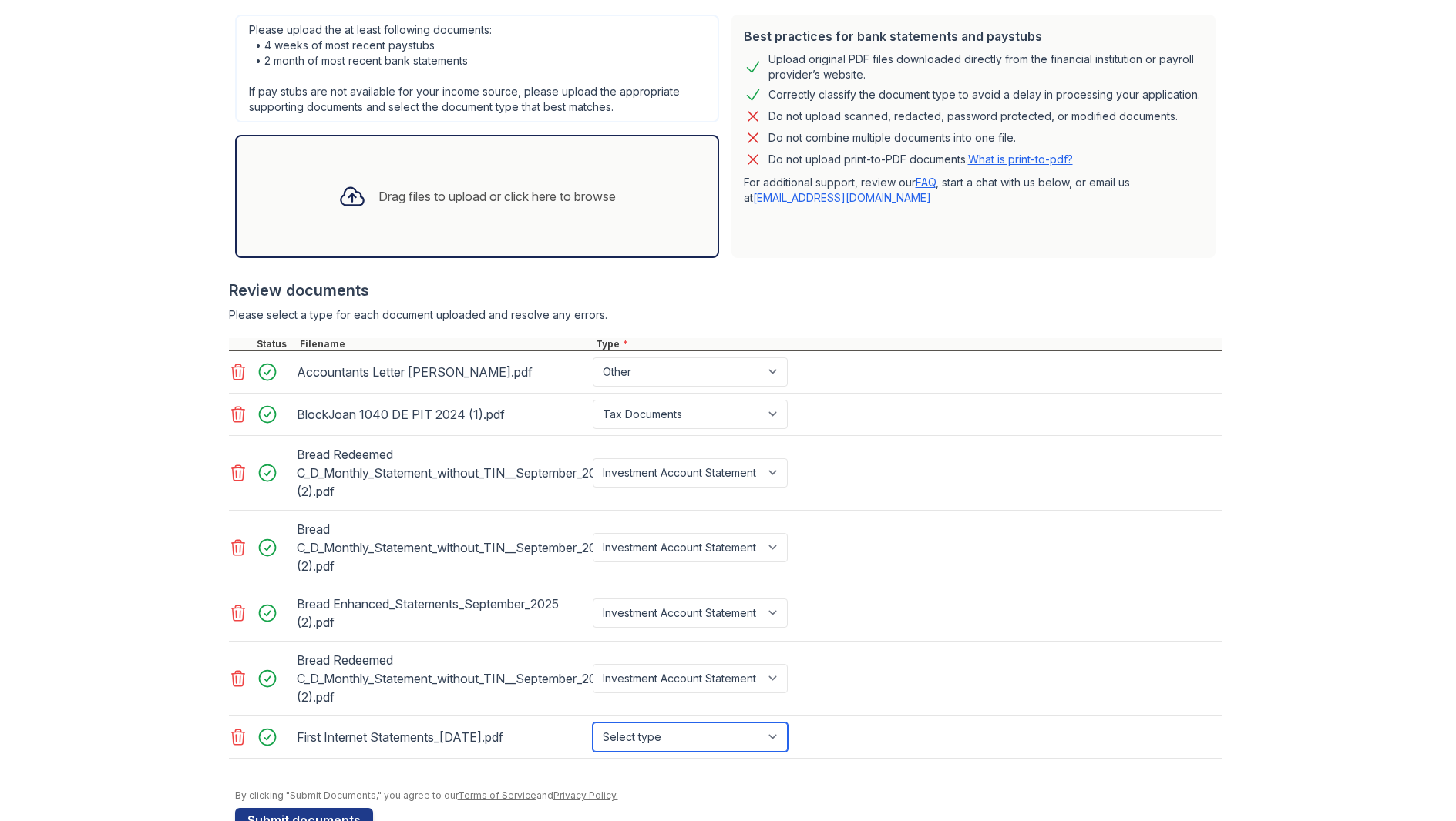
select select "investment_account_statement"
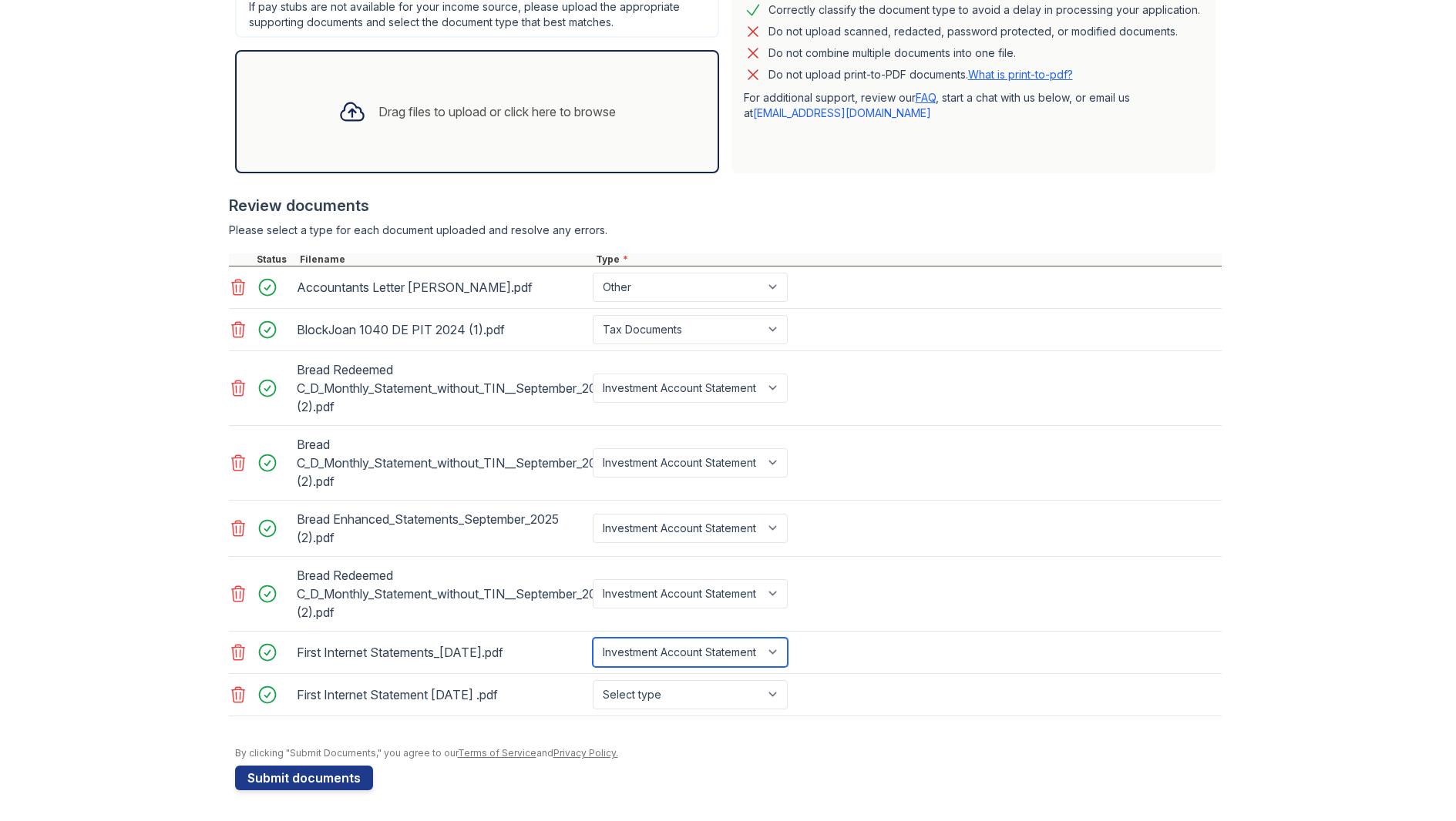
scroll to position [0, 0]
select select "investment_account_statement"
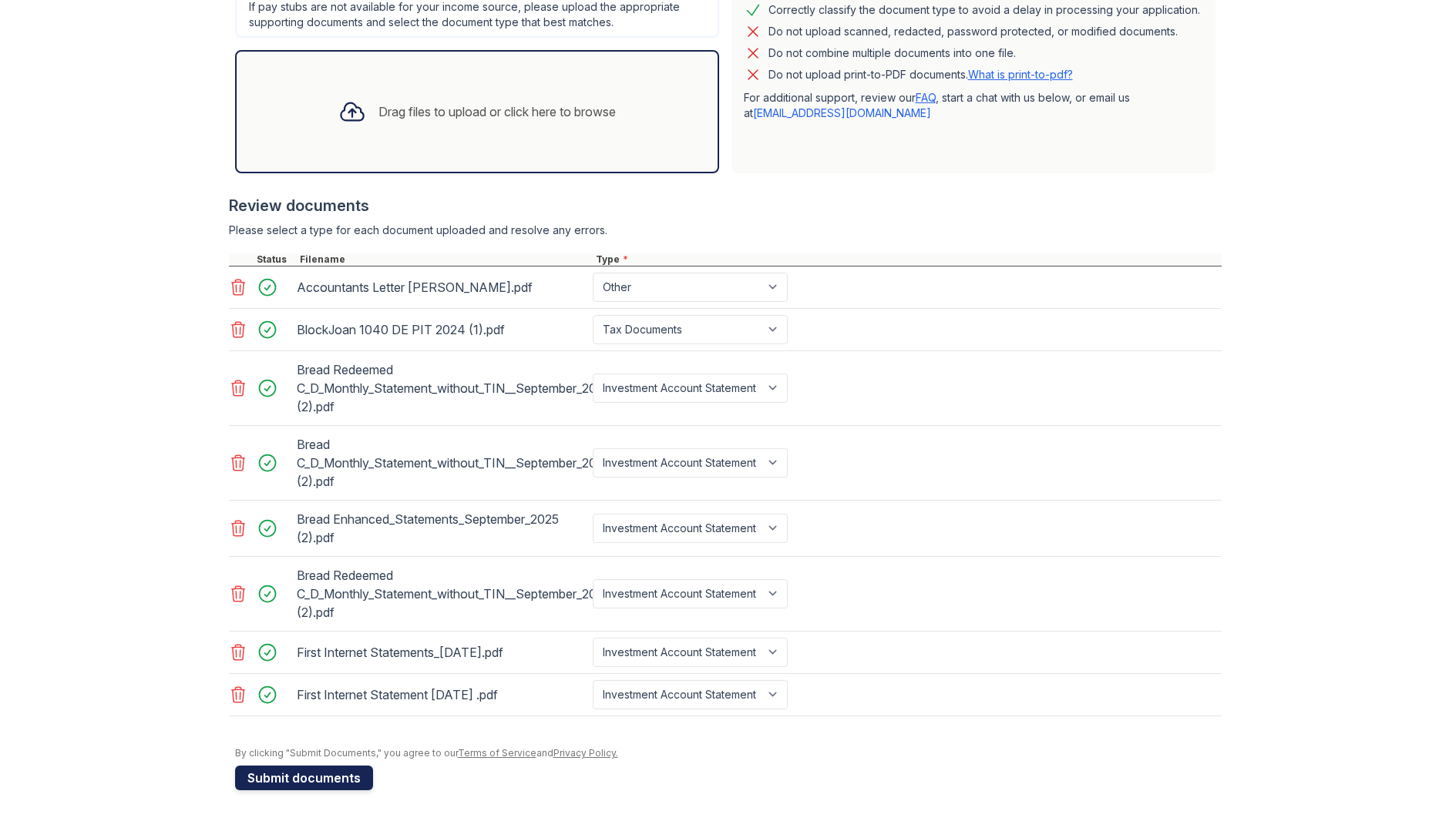
click at [326, 775] on button "Submit documents" at bounding box center [304, 778] width 138 height 25
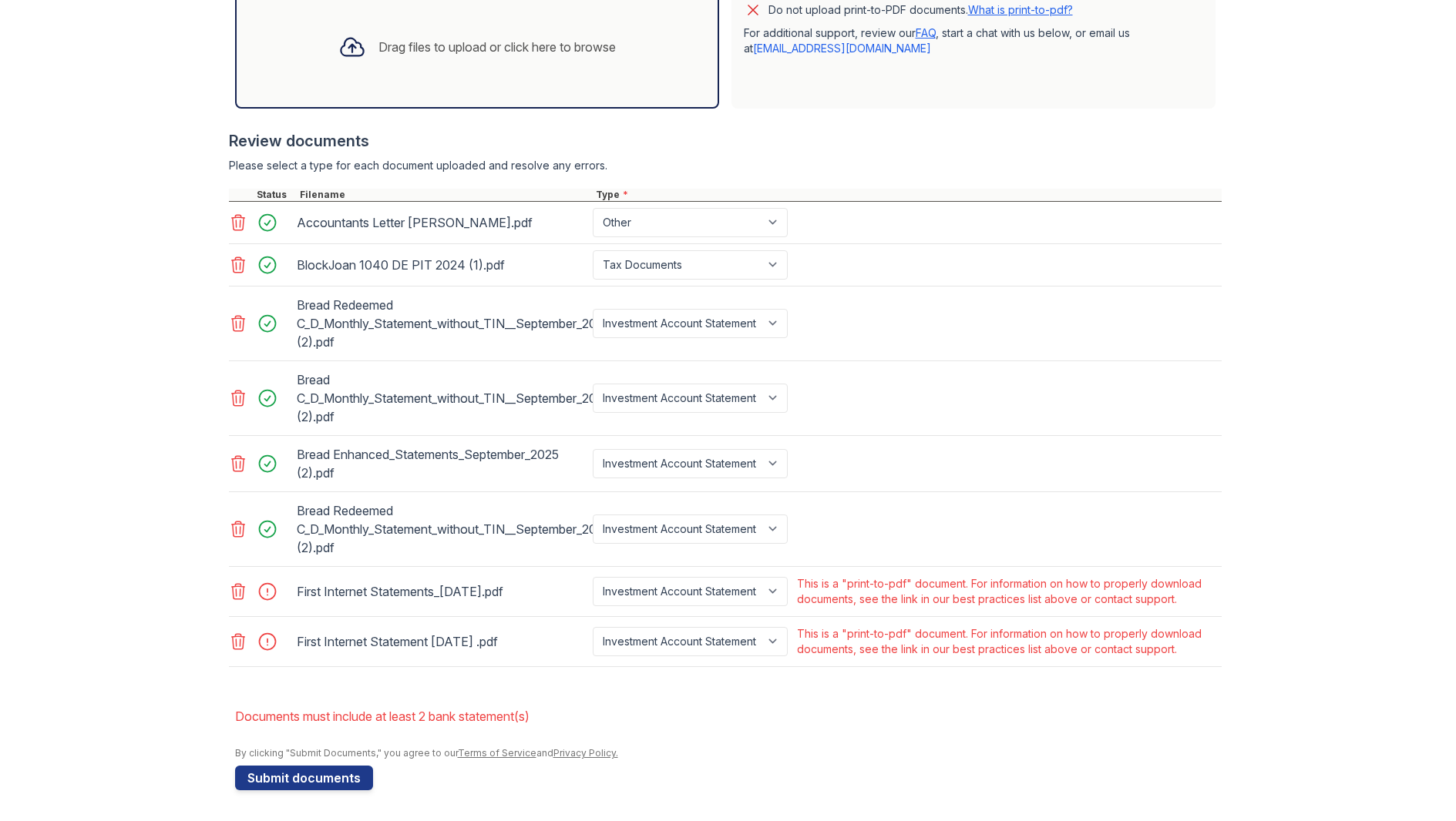
scroll to position [524, 0]
click at [239, 589] on icon at bounding box center [238, 594] width 19 height 19
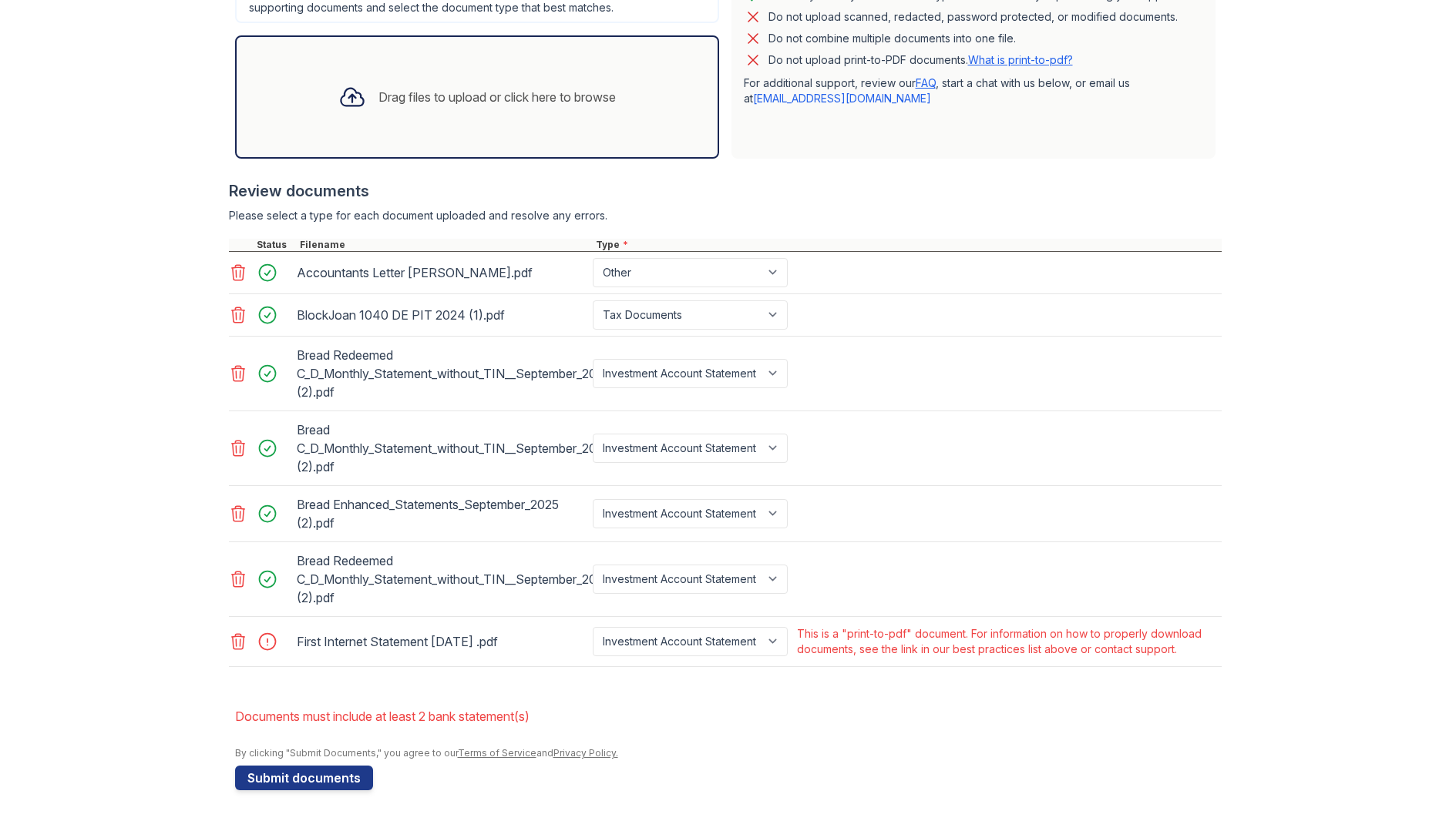
click at [236, 636] on icon at bounding box center [237, 641] width 13 height 15
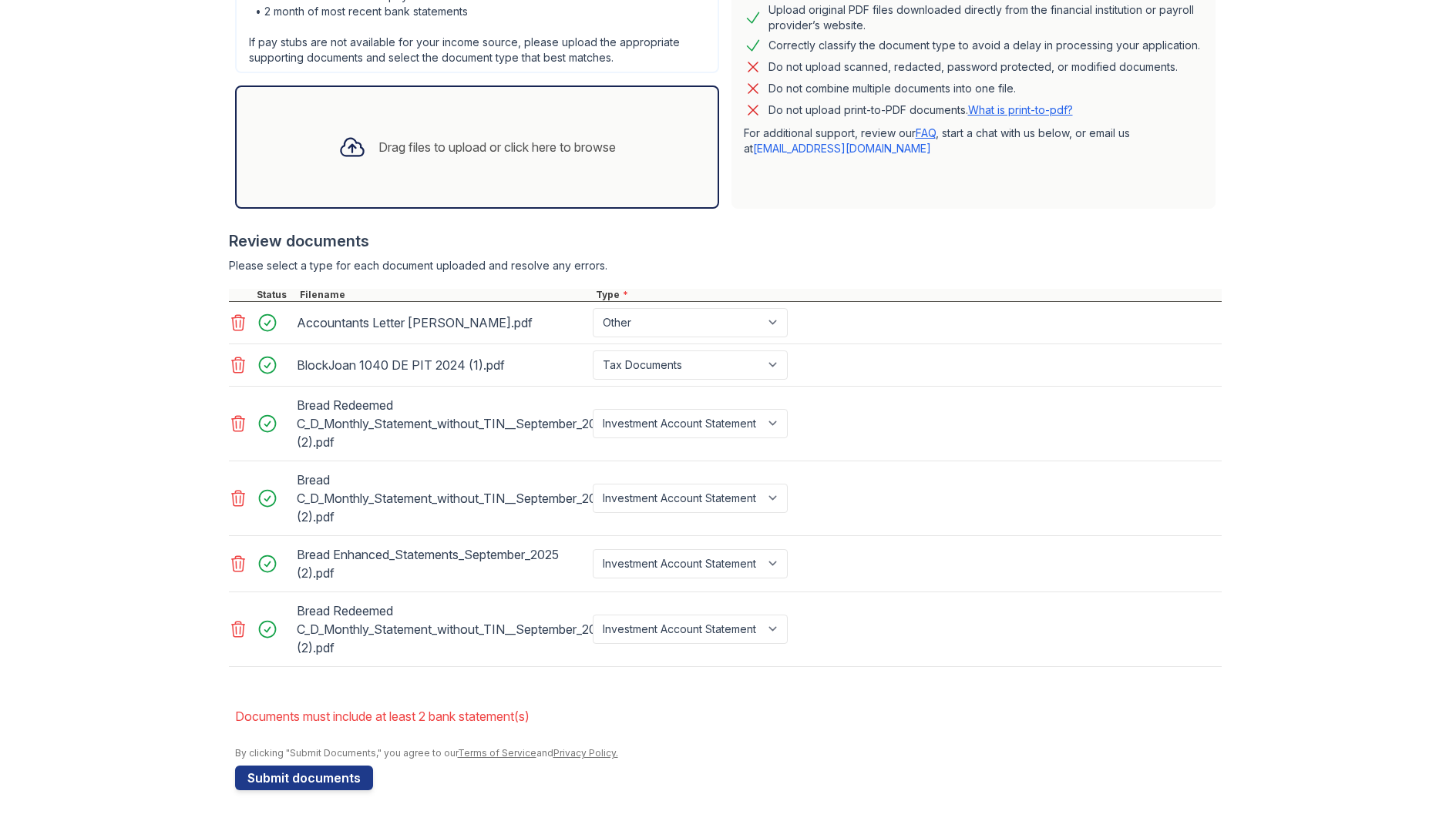
scroll to position [0, 0]
click at [325, 776] on button "Submit documents" at bounding box center [304, 778] width 138 height 25
click at [235, 627] on icon at bounding box center [238, 629] width 19 height 19
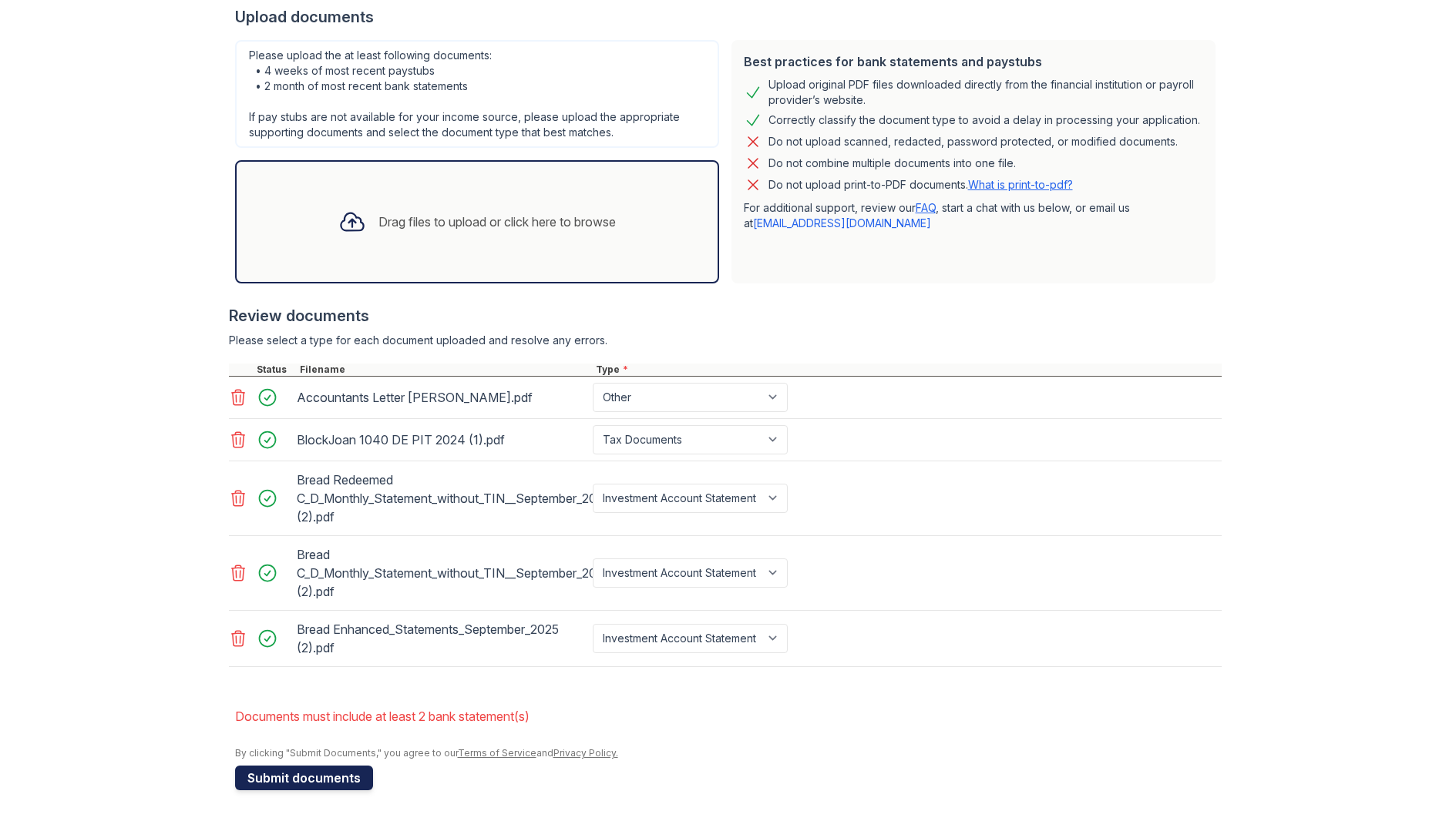
click at [325, 777] on button "Submit documents" at bounding box center [304, 778] width 138 height 25
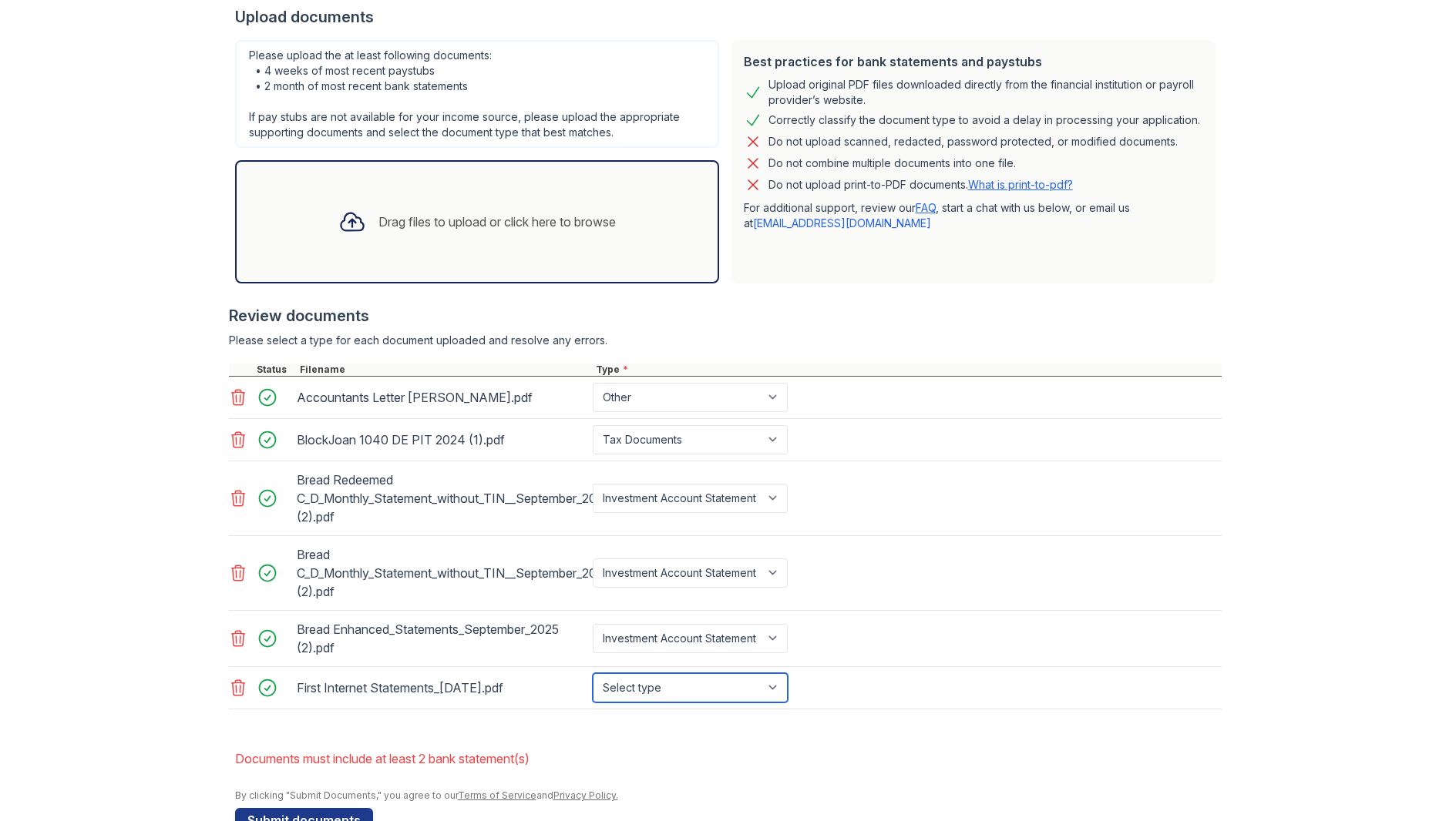
select select "investment_account_statement"
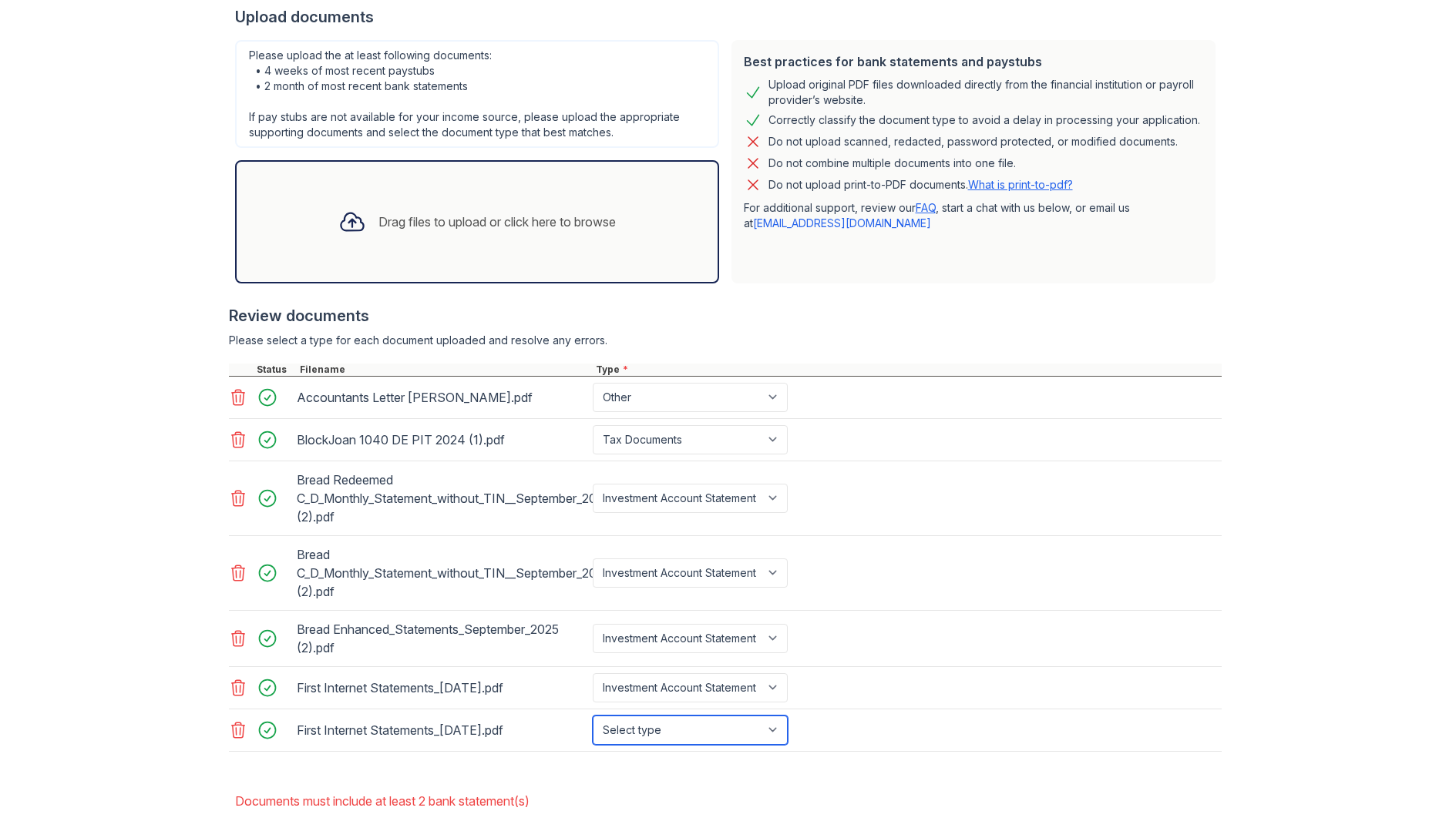
select select "investment_account_statement"
click at [236, 570] on icon at bounding box center [238, 572] width 19 height 19
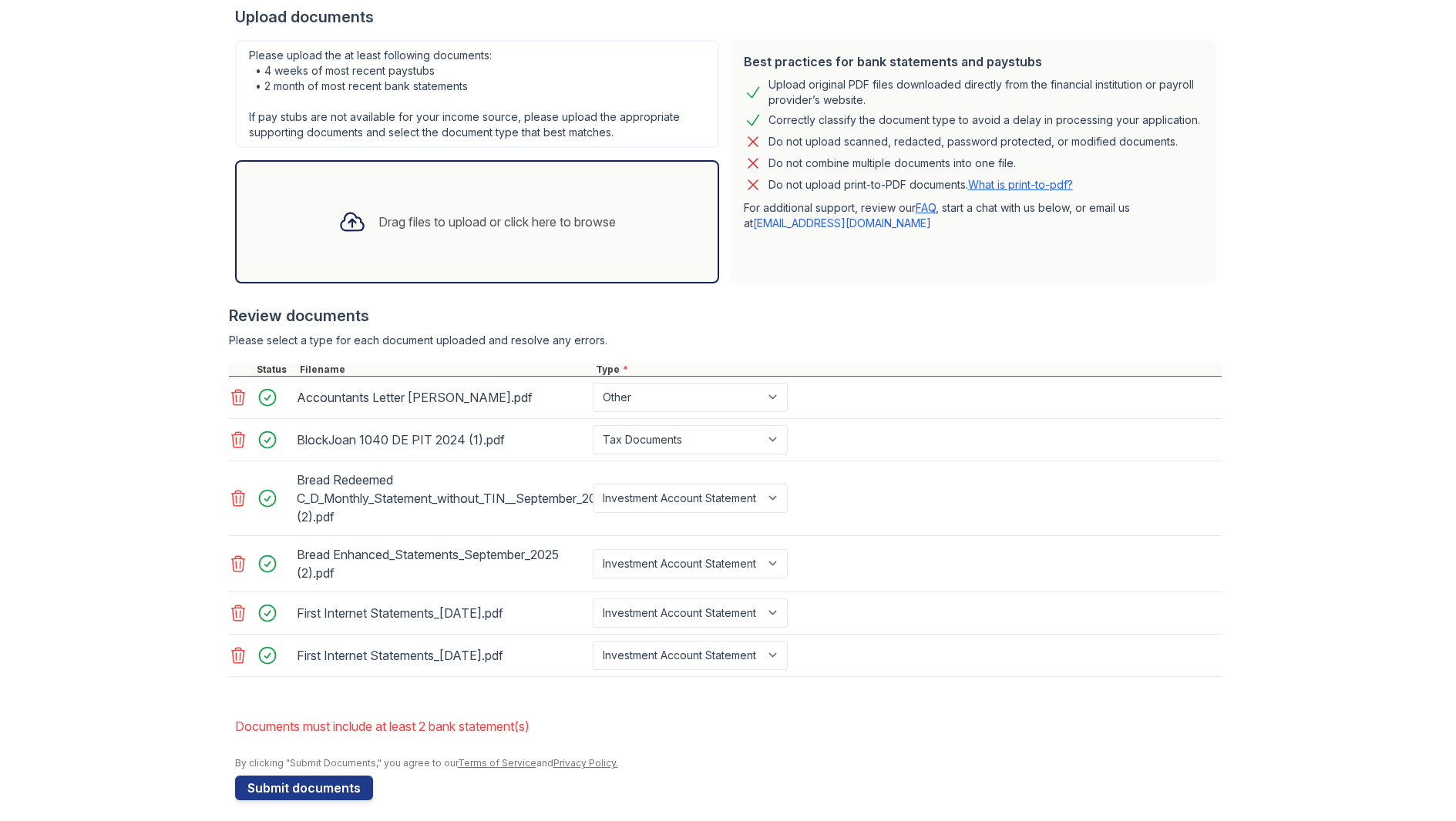
scroll to position [348, 0]
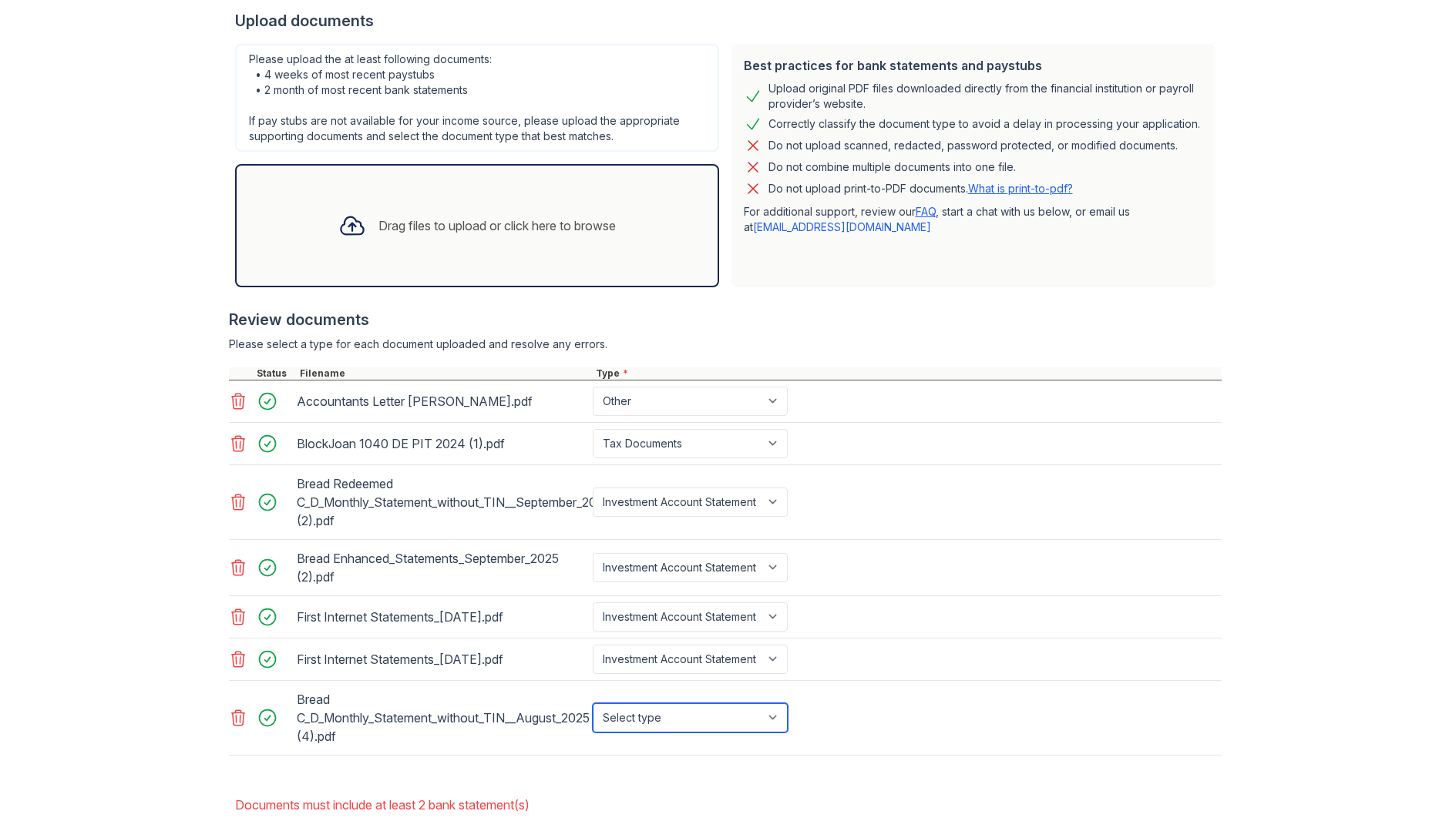
select select "investment_account_statement"
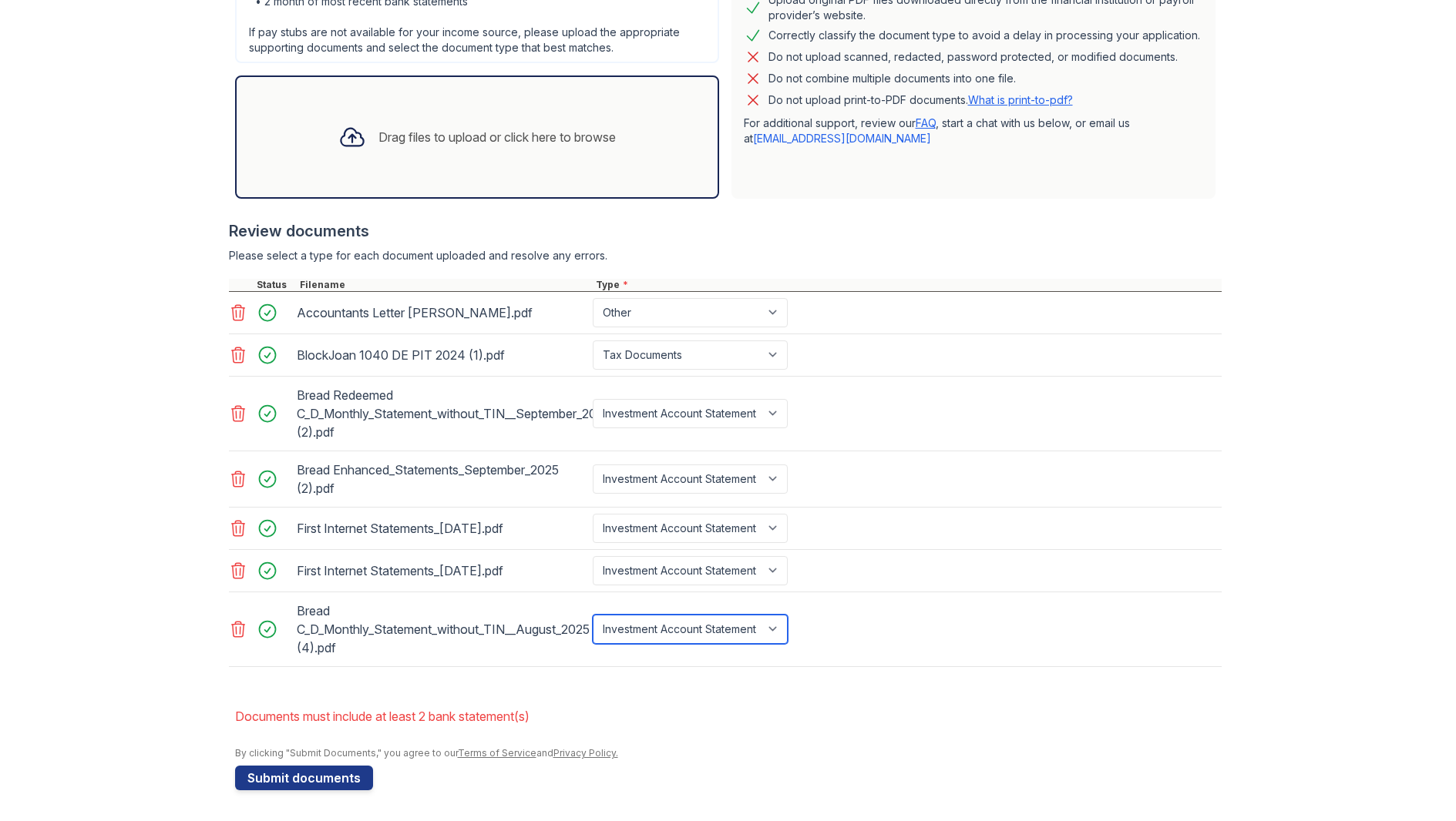
scroll to position [436, 0]
click at [313, 775] on button "Submit documents" at bounding box center [304, 778] width 138 height 25
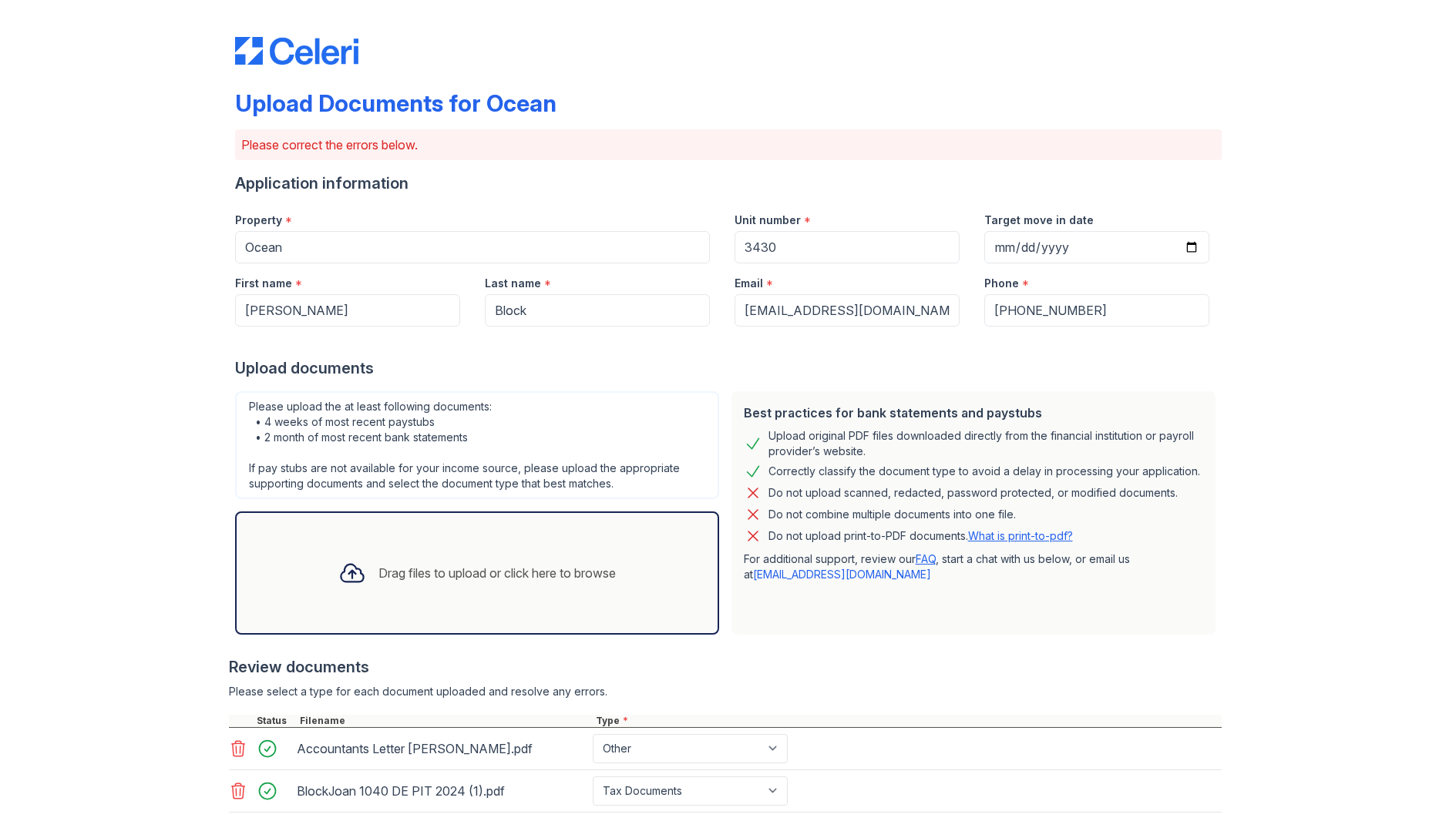
scroll to position [0, 0]
click at [1033, 533] on link "What is print-to-pdf?" at bounding box center [1020, 535] width 105 height 13
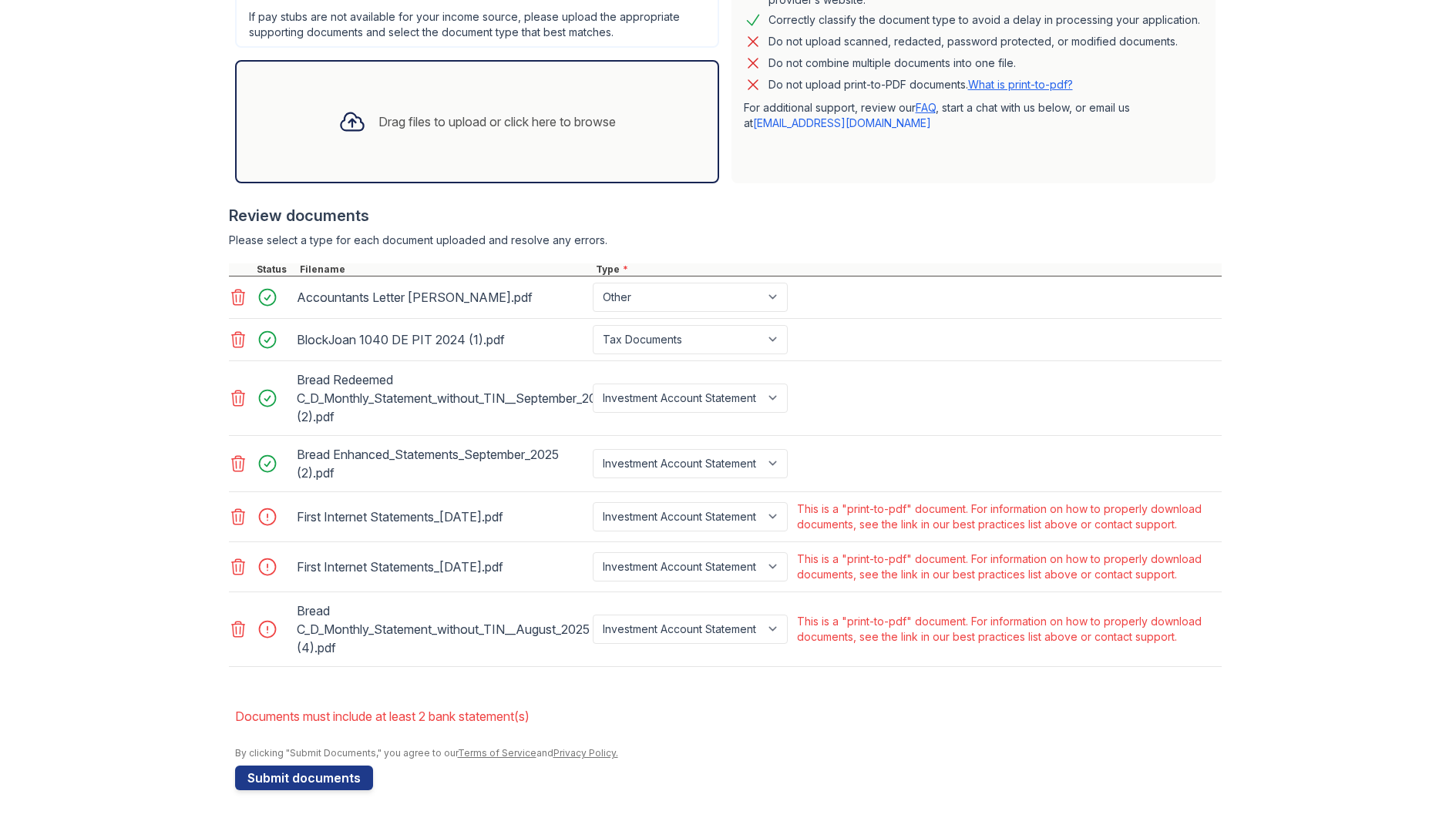
scroll to position [452, 0]
click at [237, 516] on icon at bounding box center [238, 517] width 19 height 19
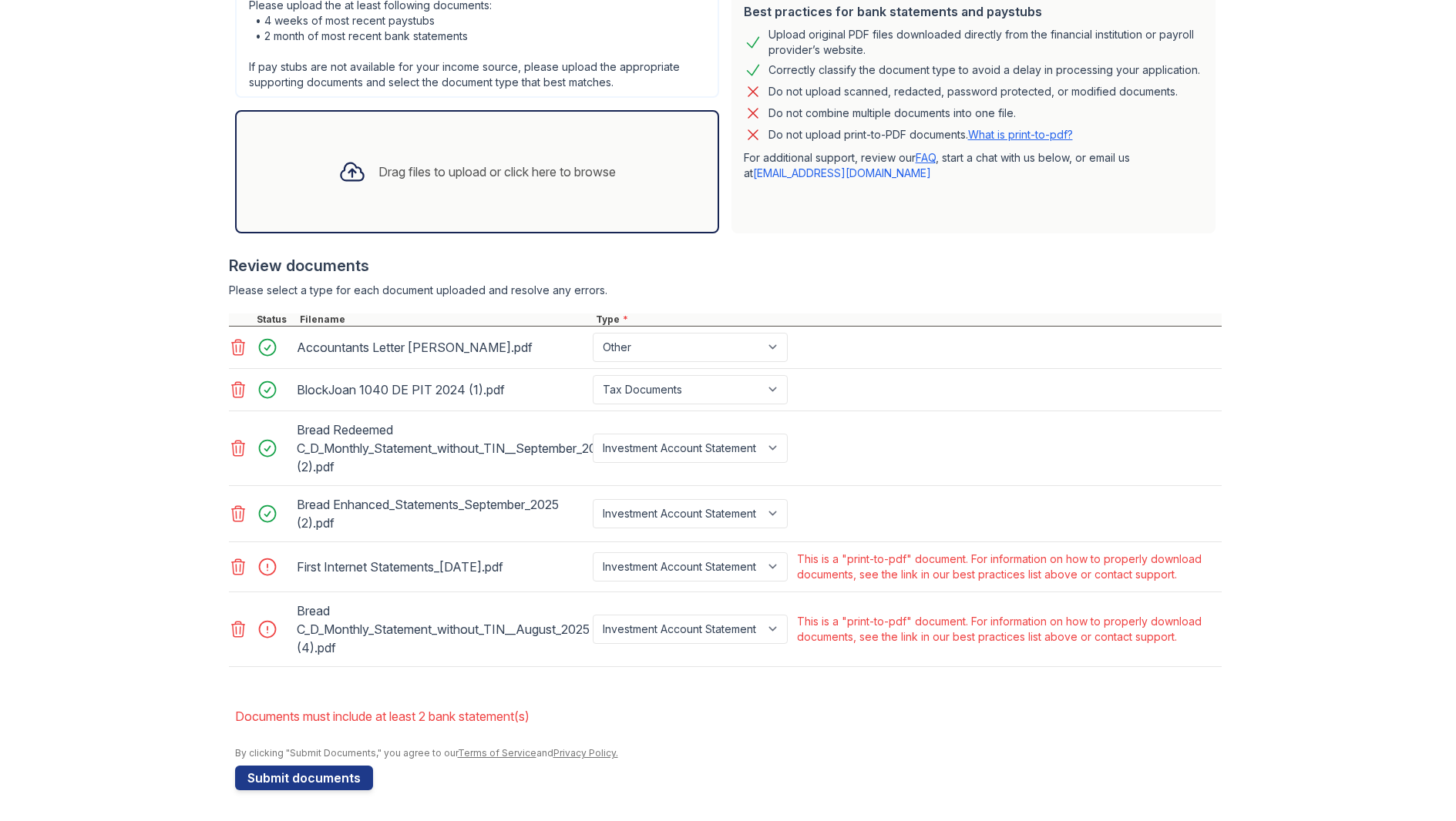
click at [237, 564] on icon at bounding box center [238, 567] width 19 height 19
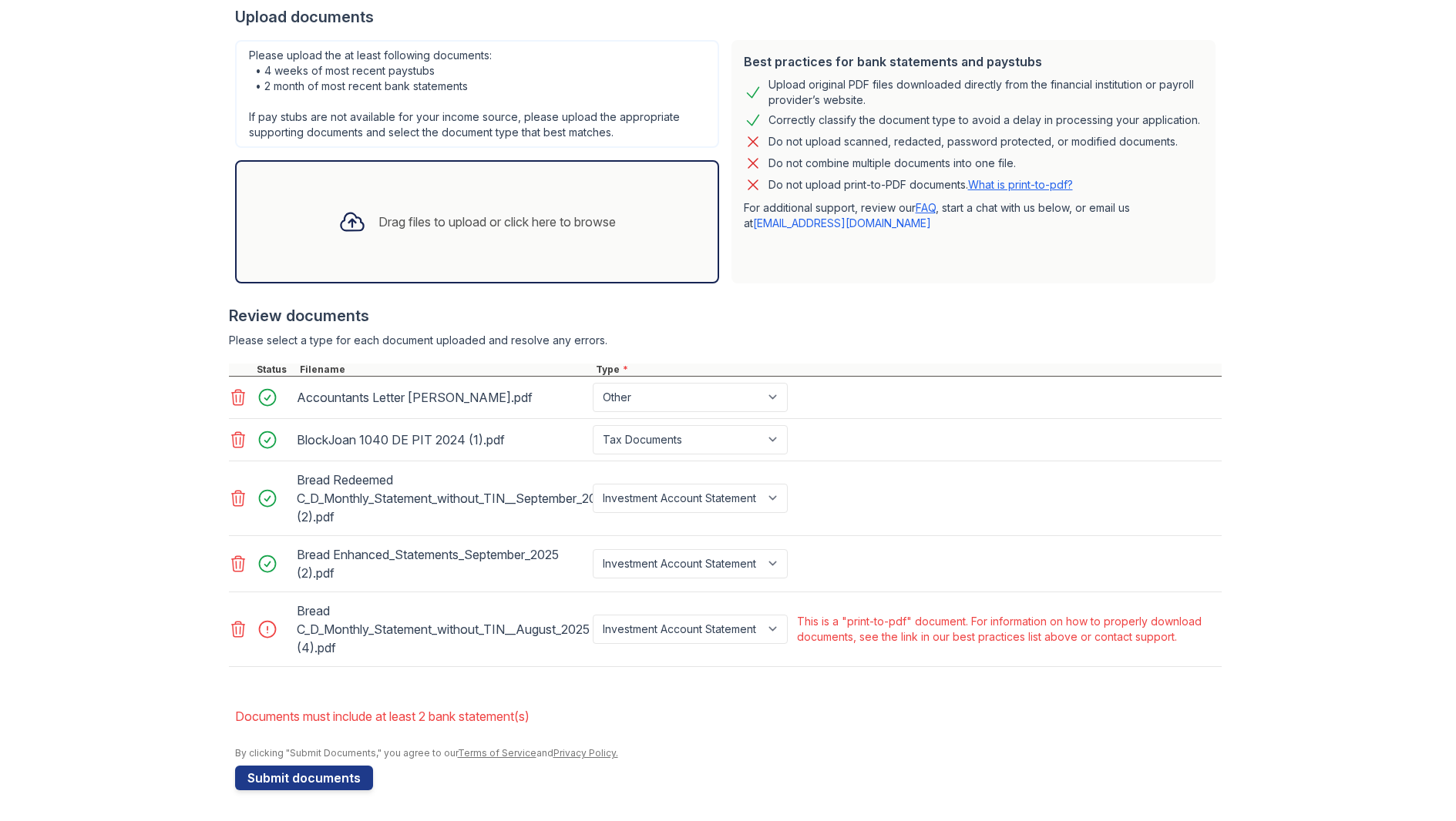
scroll to position [351, 0]
click at [240, 628] on icon at bounding box center [237, 629] width 13 height 15
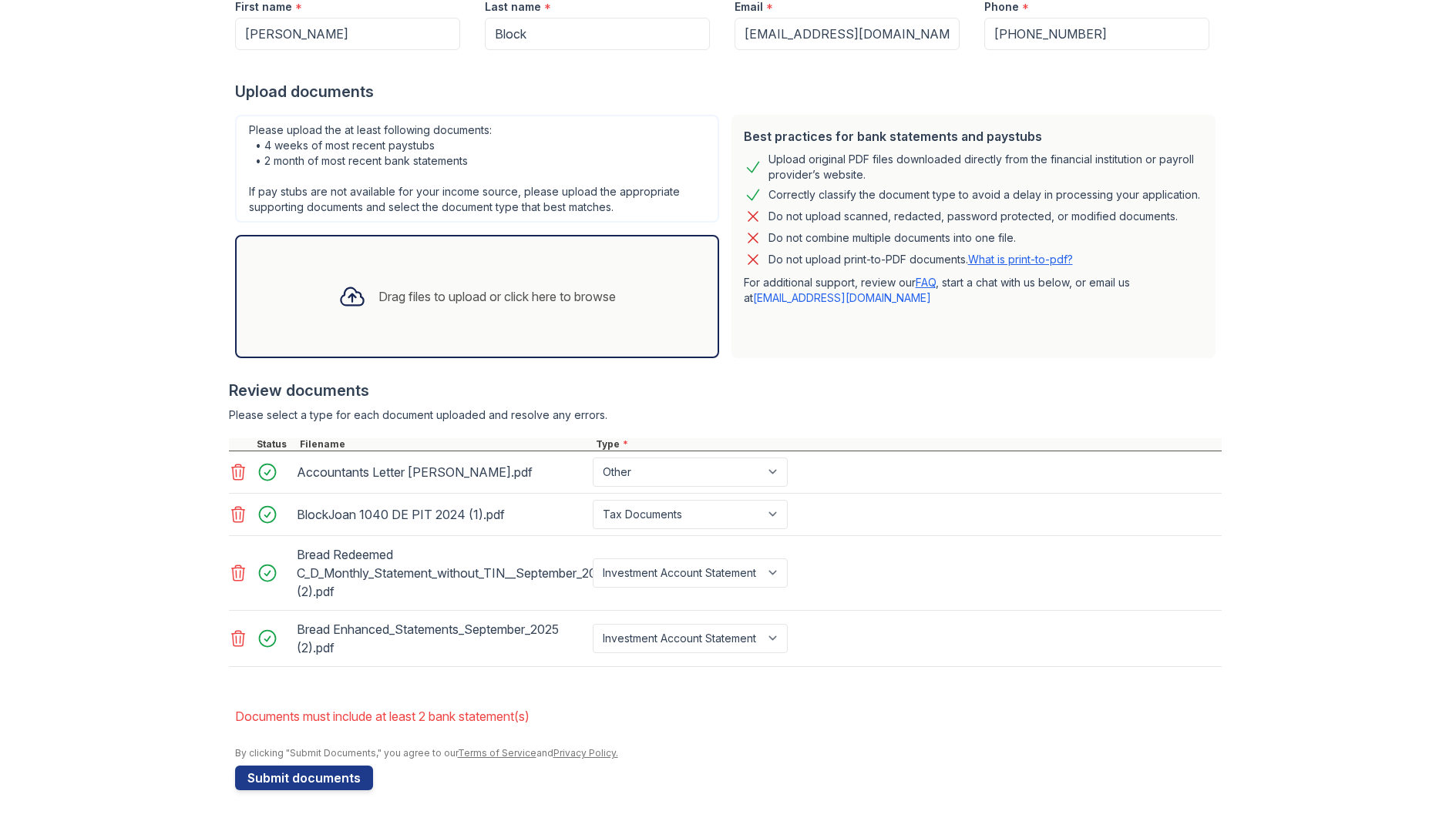
scroll to position [277, 0]
